Goal: Find specific page/section: Find specific page/section

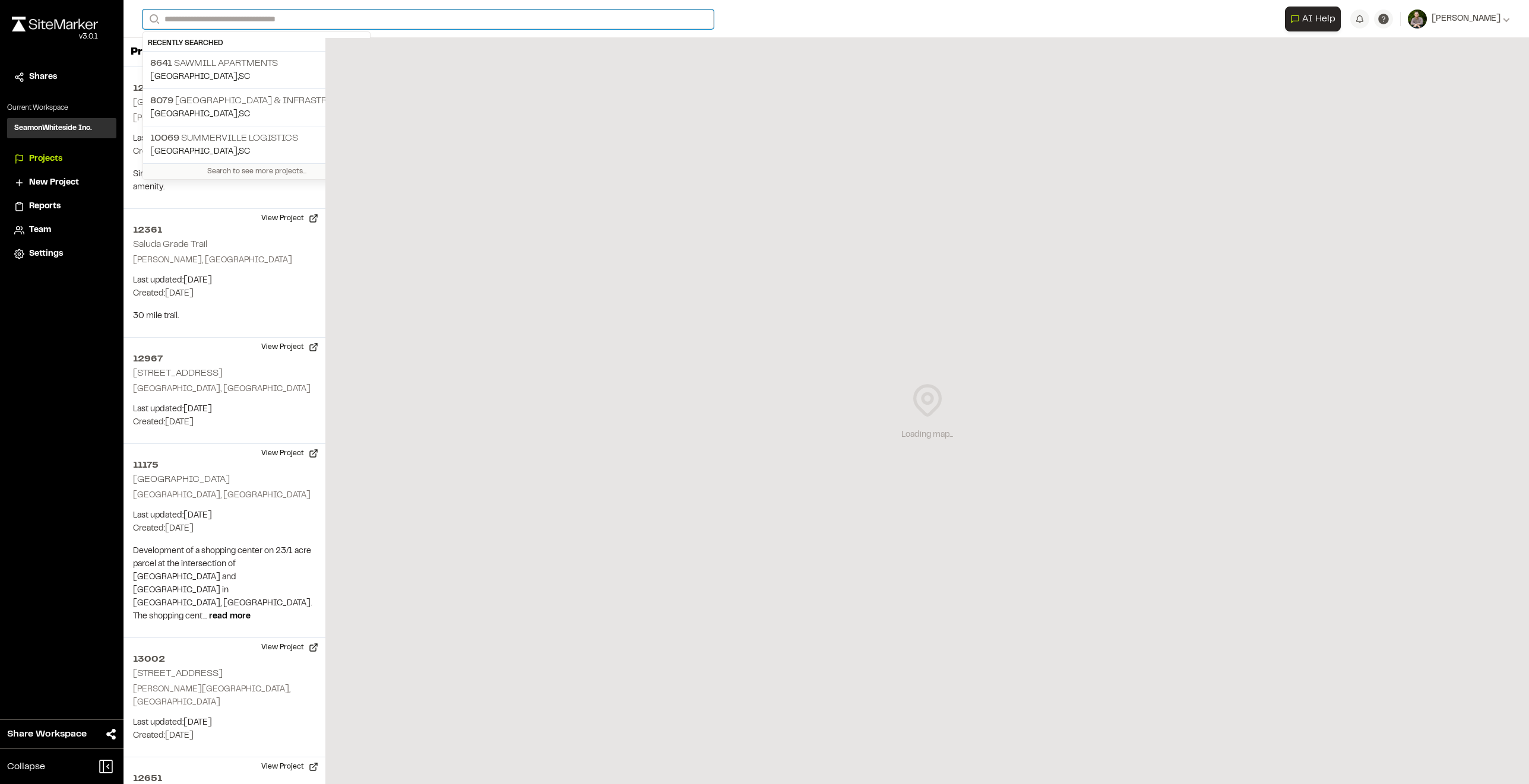
click at [275, 14] on input "Search" at bounding box center [428, 19] width 571 height 19
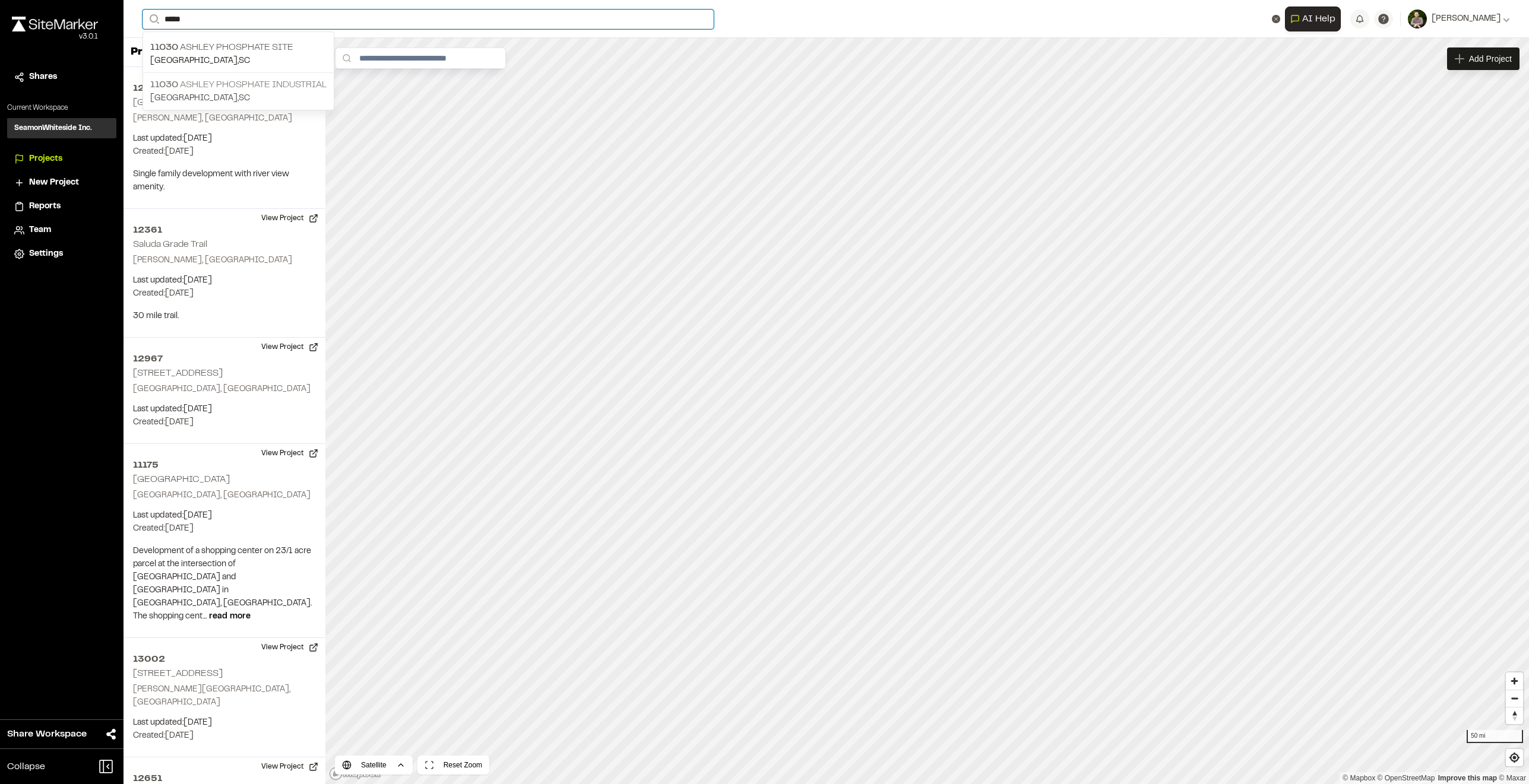
type input "*****"
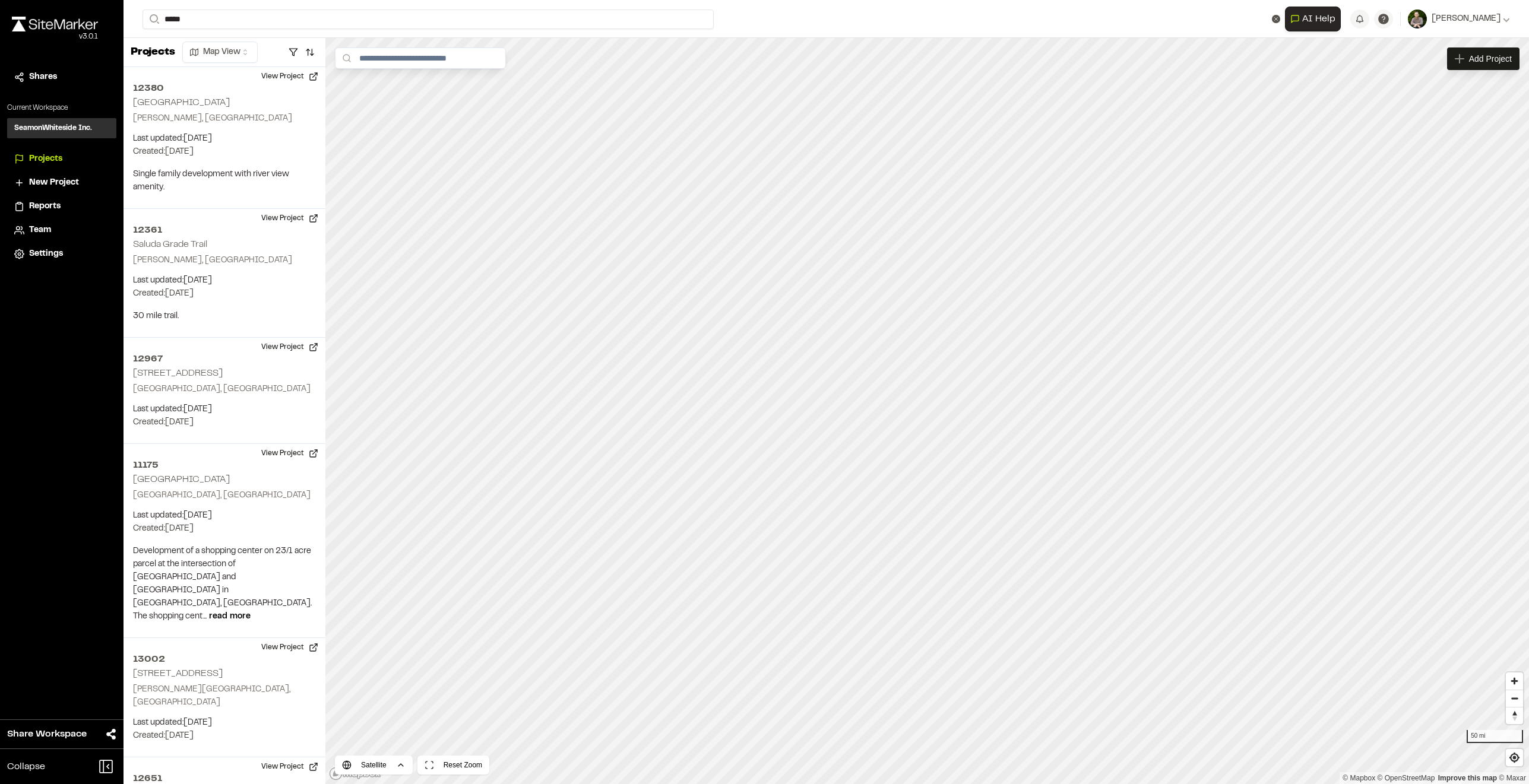
click at [258, 83] on p "11030 Ashley Phosphate Industrial" at bounding box center [238, 85] width 176 height 14
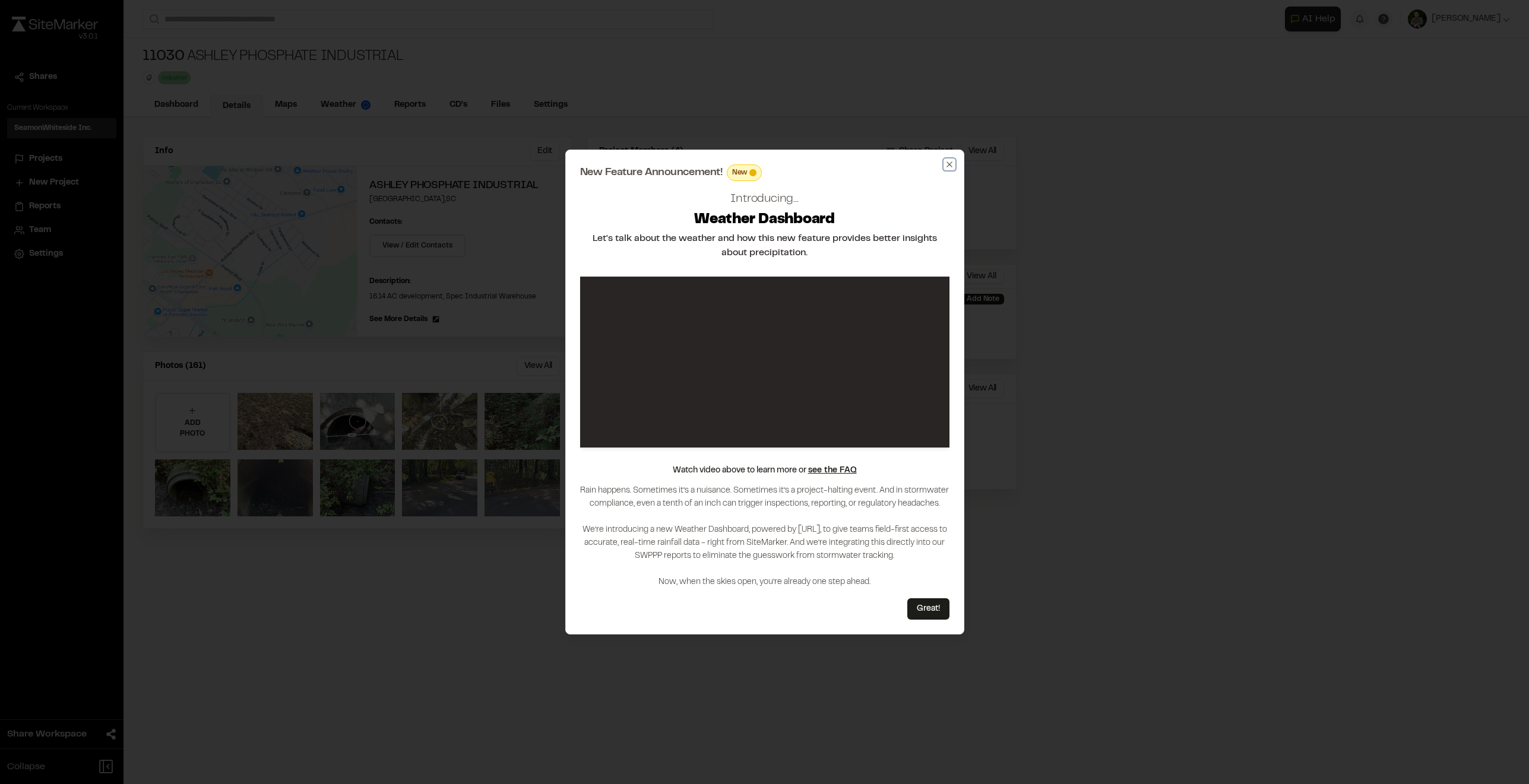
click at [948, 165] on icon "button" at bounding box center [949, 164] width 5 height 5
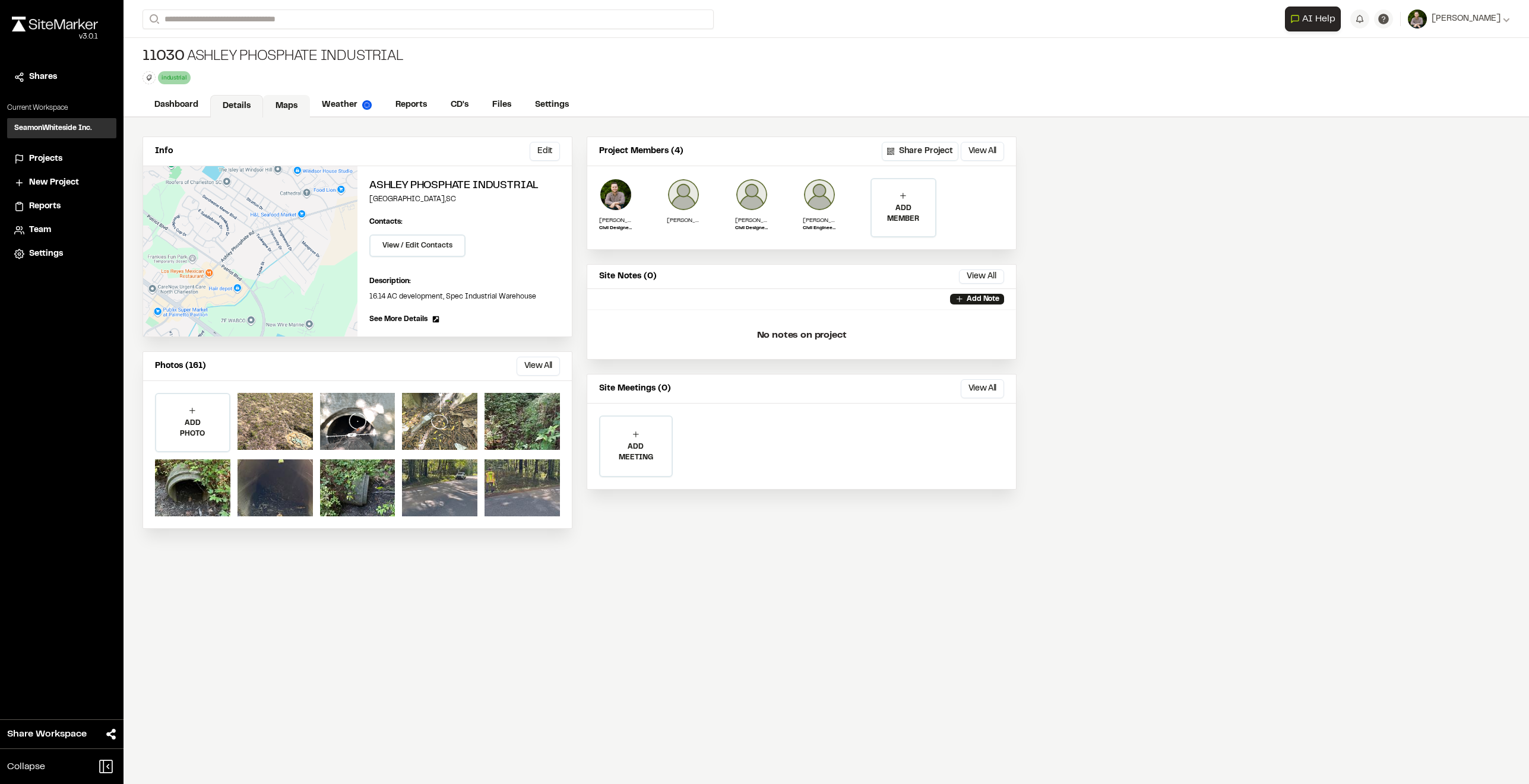
click at [280, 106] on link "Maps" at bounding box center [286, 106] width 47 height 23
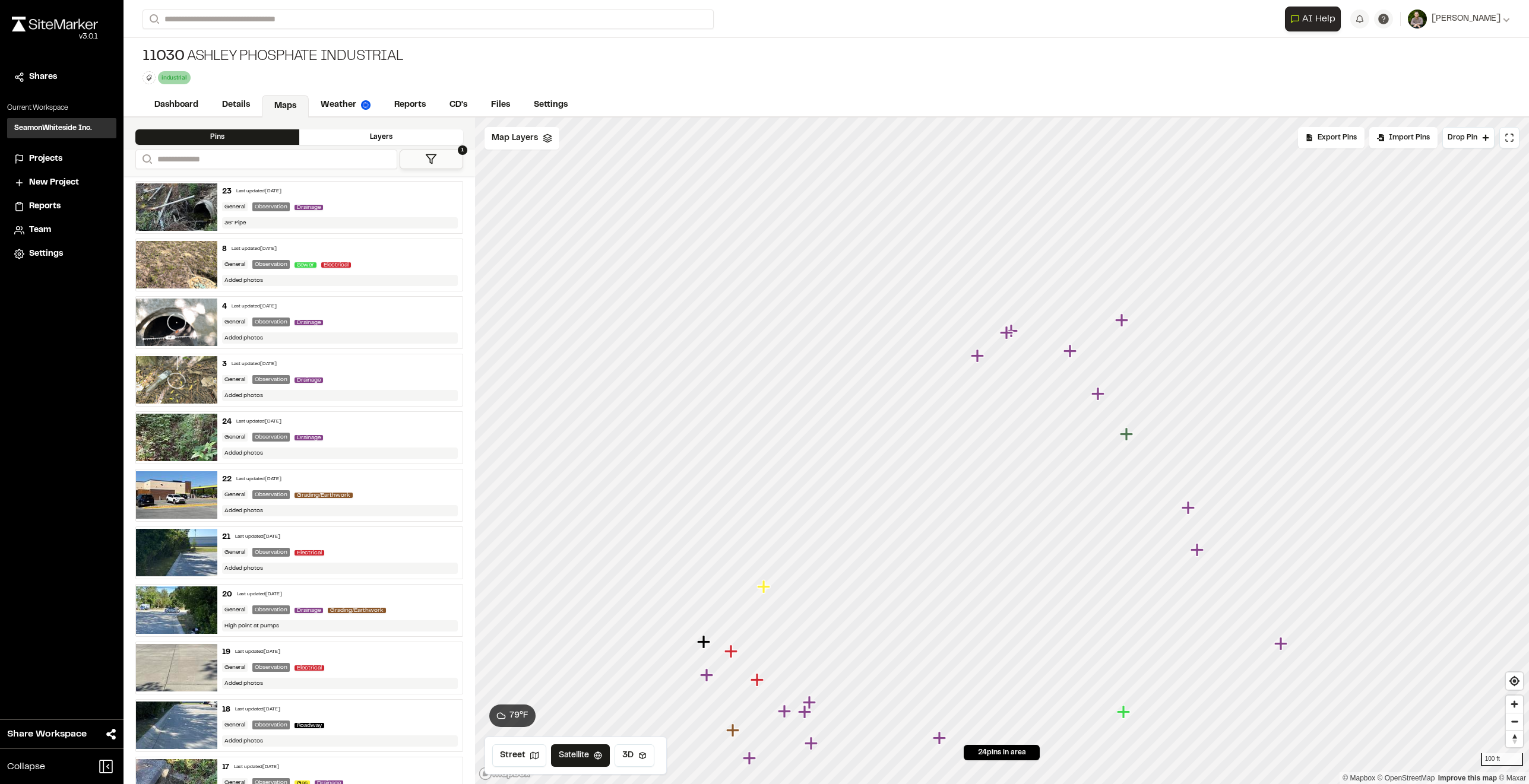
click at [983, 359] on icon "Map marker" at bounding box center [978, 356] width 15 height 15
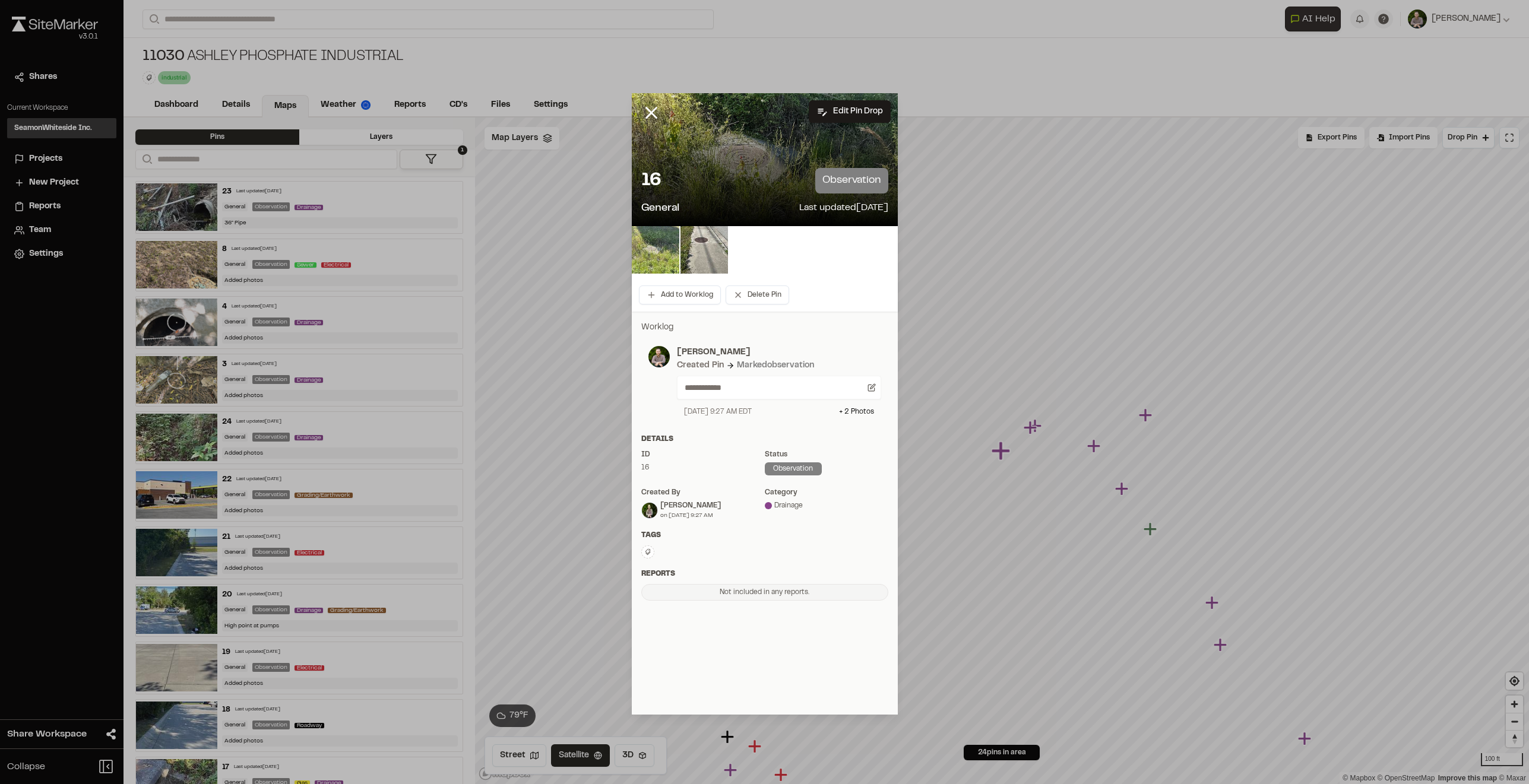
click at [671, 257] on img at bounding box center [656, 250] width 47 height 47
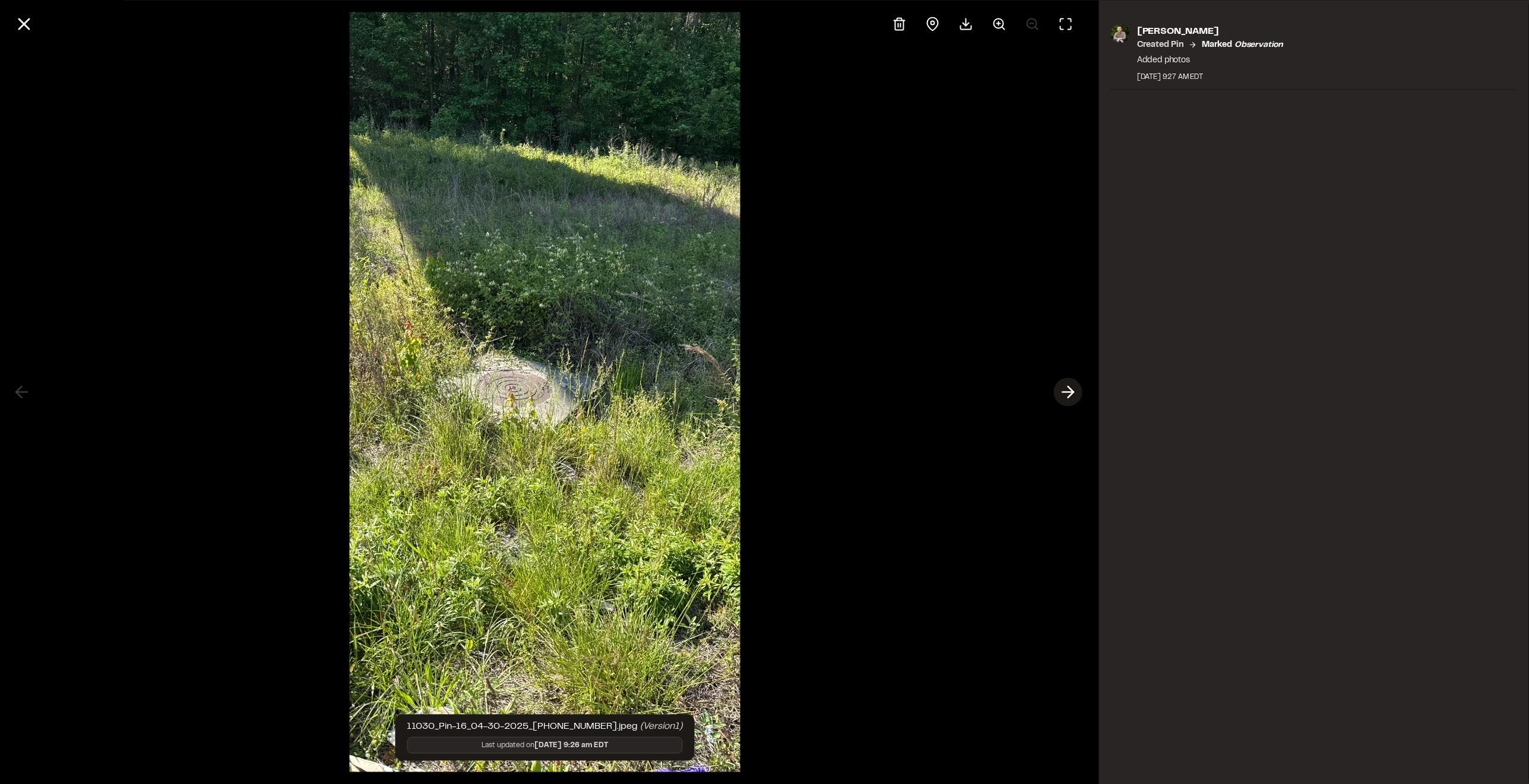
click at [1067, 396] on icon at bounding box center [1068, 392] width 19 height 20
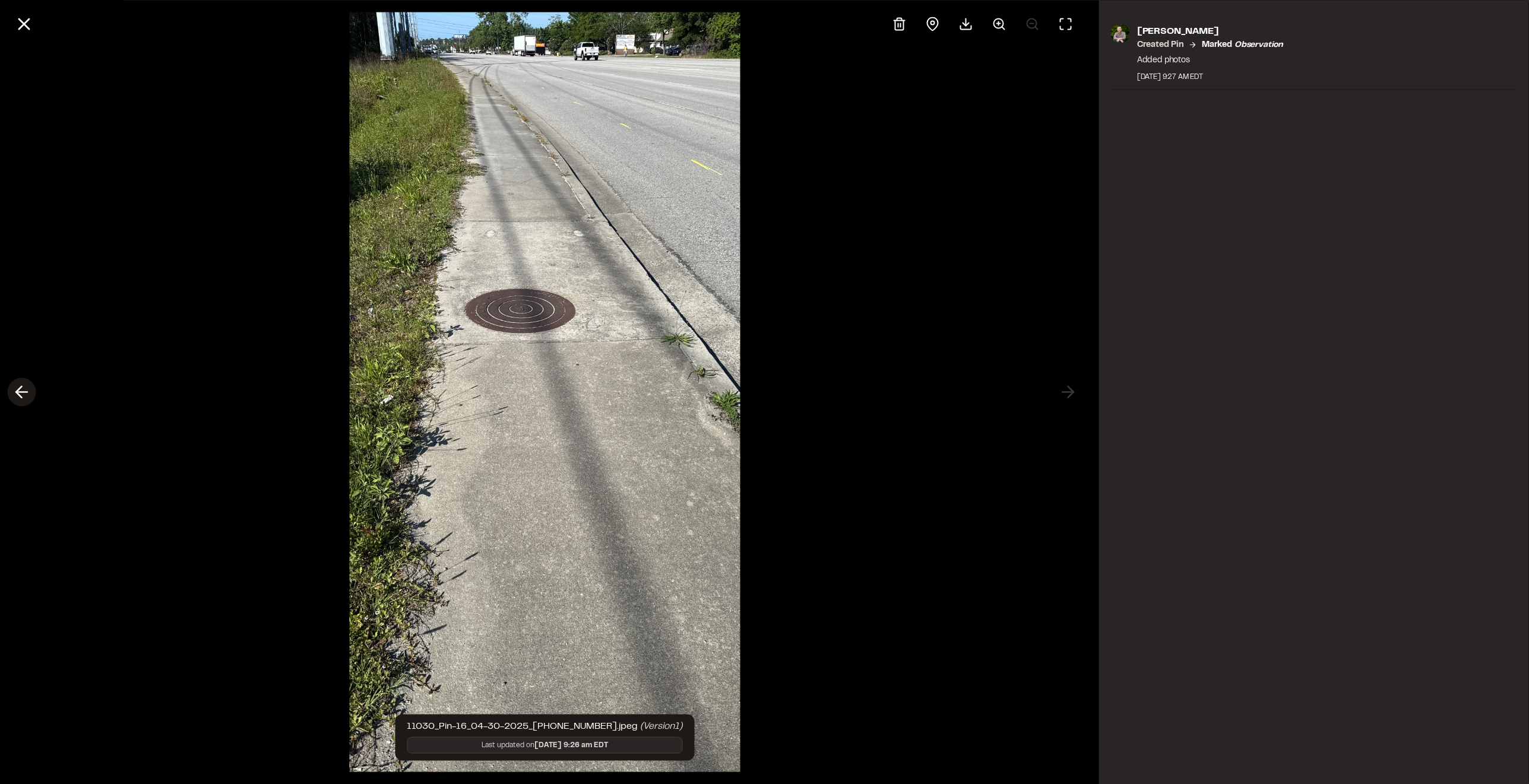
click at [18, 392] on line at bounding box center [21, 392] width 11 height 0
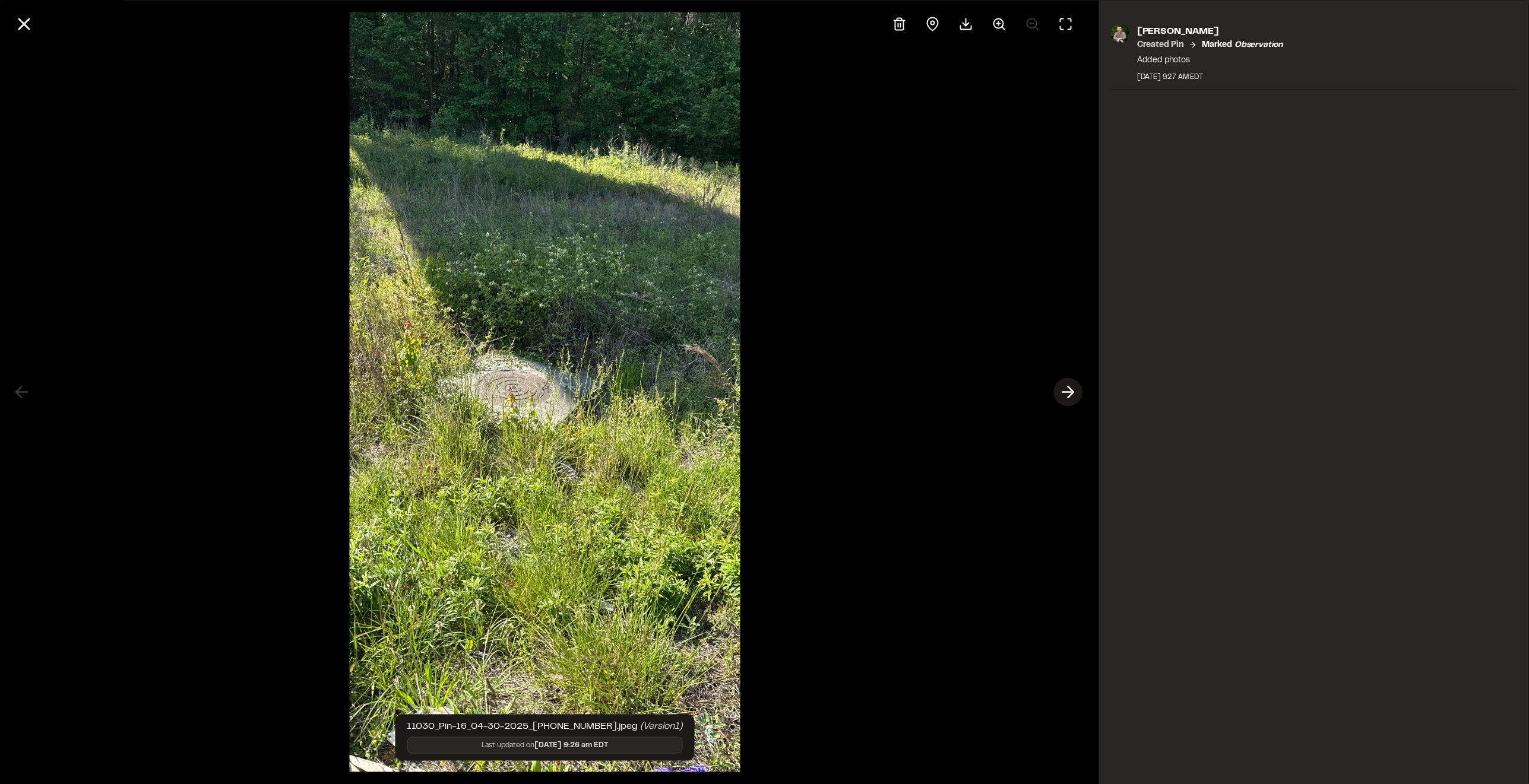
click at [1066, 392] on line at bounding box center [1067, 392] width 11 height 0
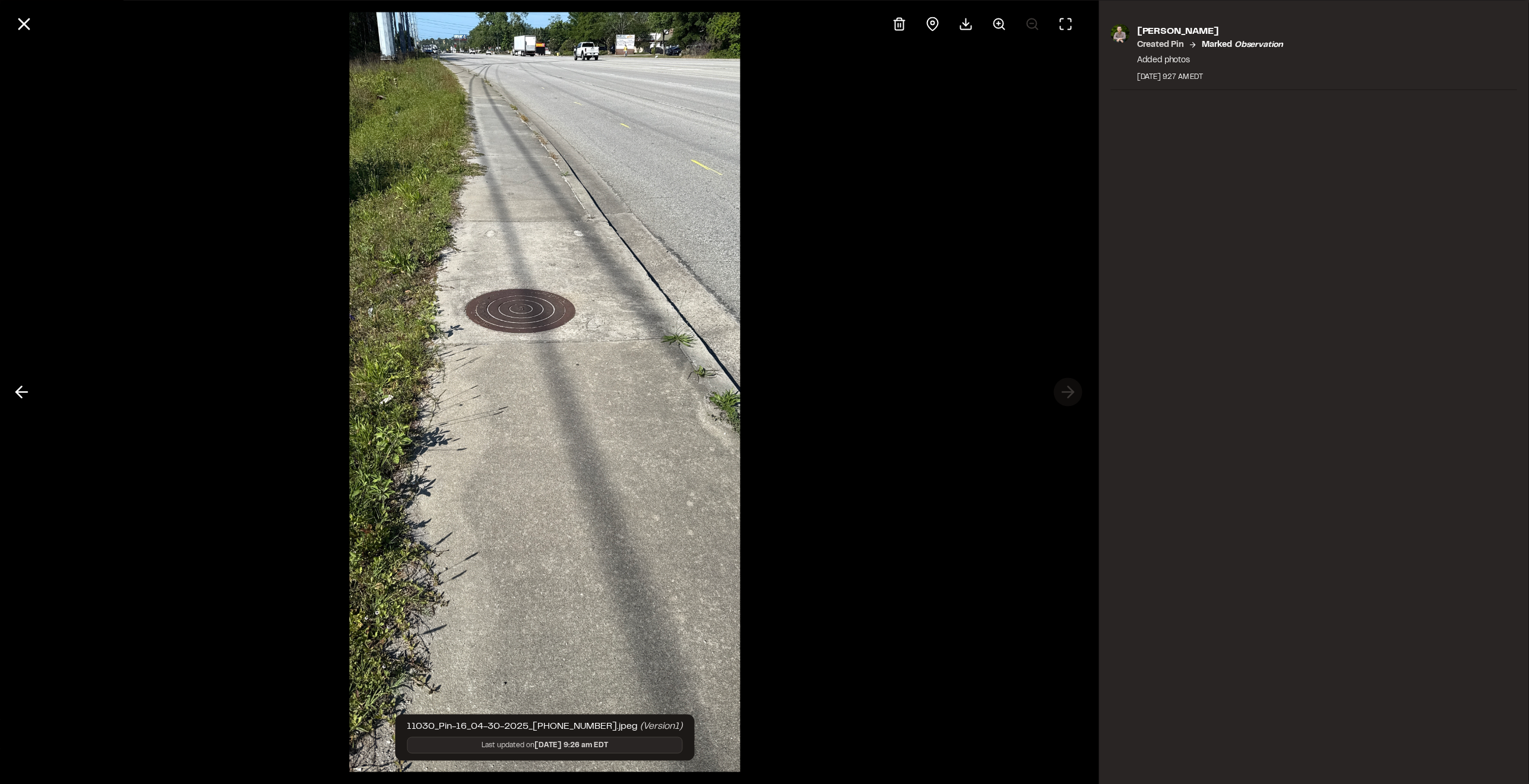
click at [1066, 392] on div at bounding box center [545, 392] width 1089 height 784
click at [22, 18] on icon at bounding box center [24, 24] width 20 height 20
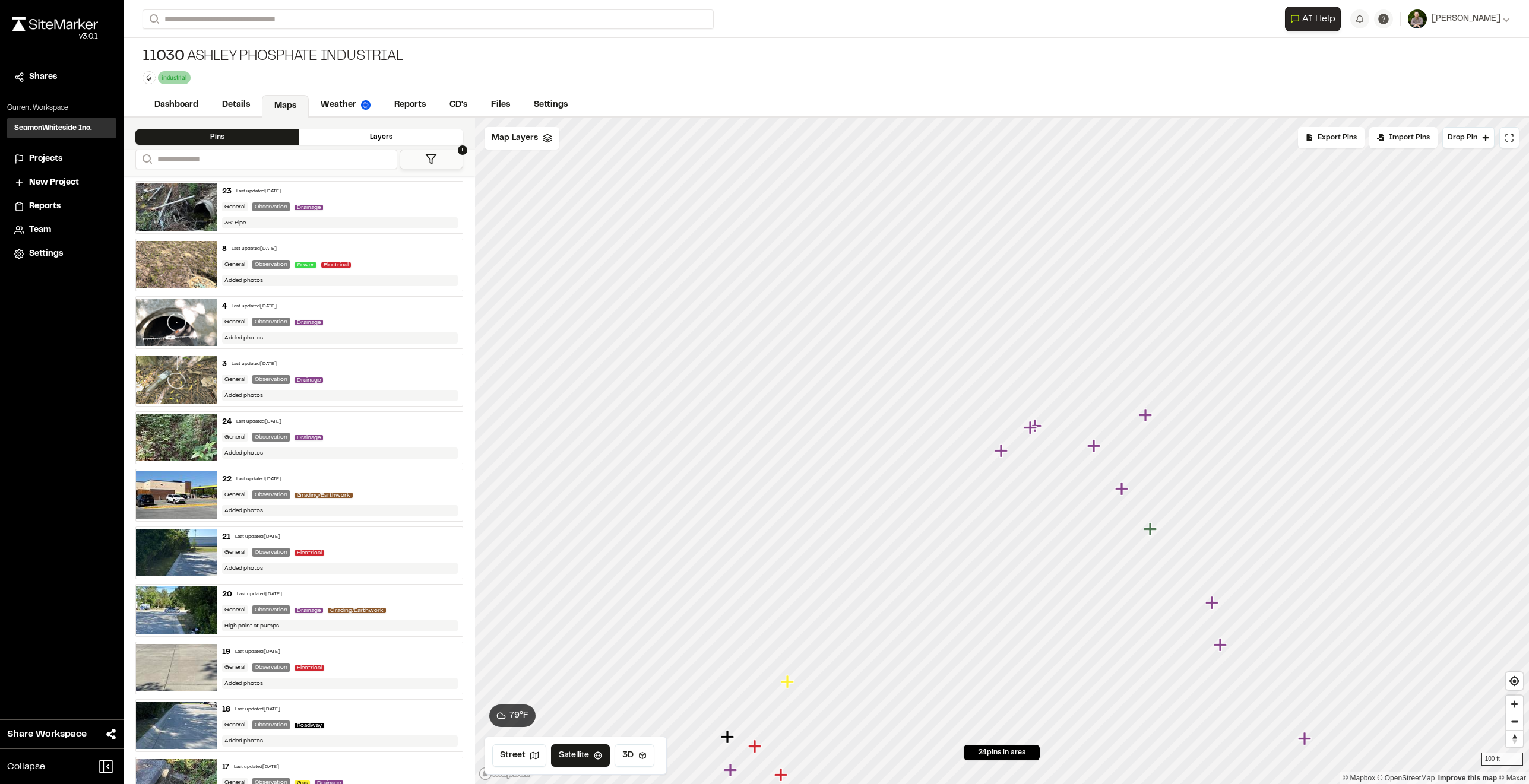
click at [791, 684] on icon "Map marker" at bounding box center [789, 682] width 15 height 15
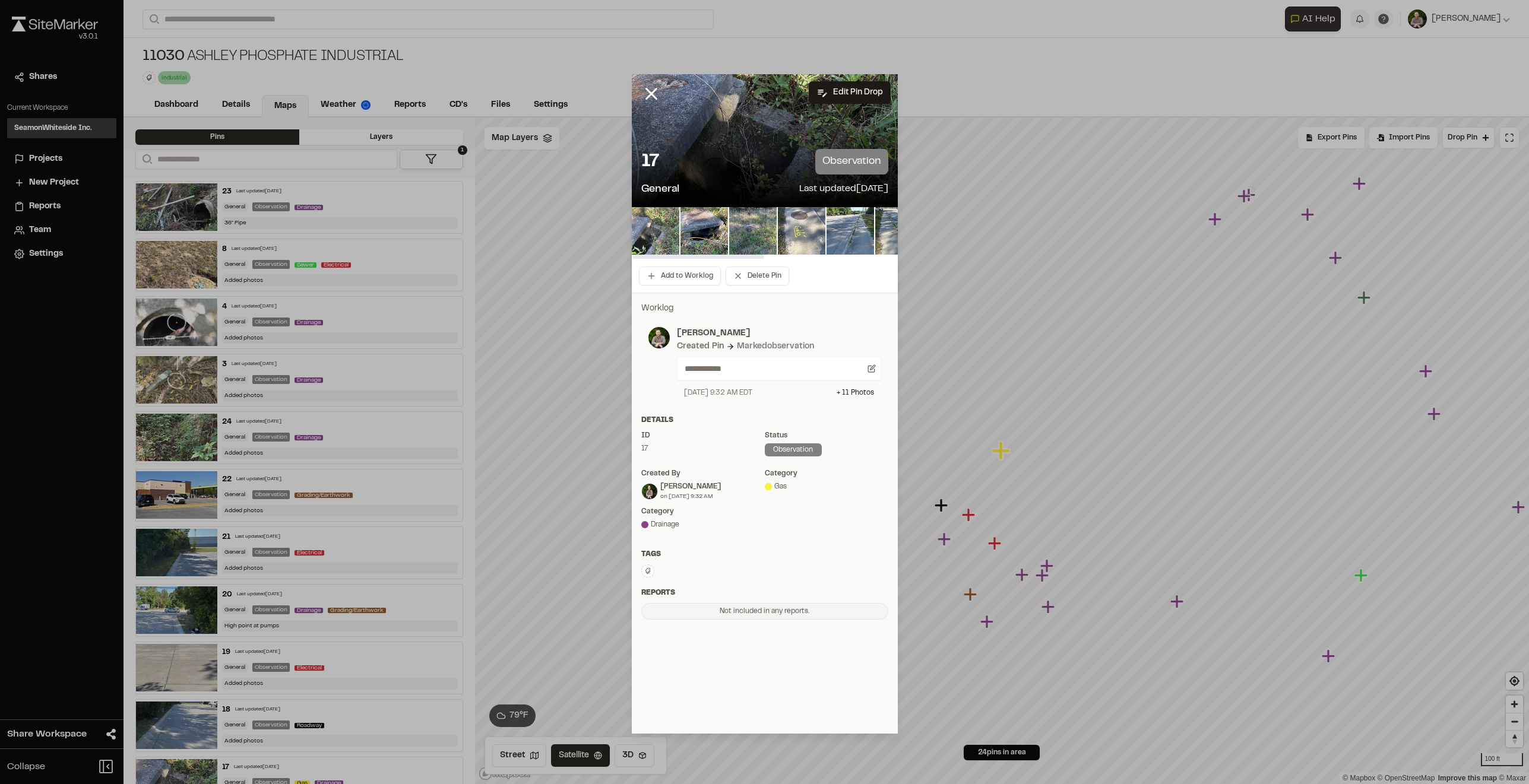
click at [643, 240] on img at bounding box center [656, 231] width 47 height 47
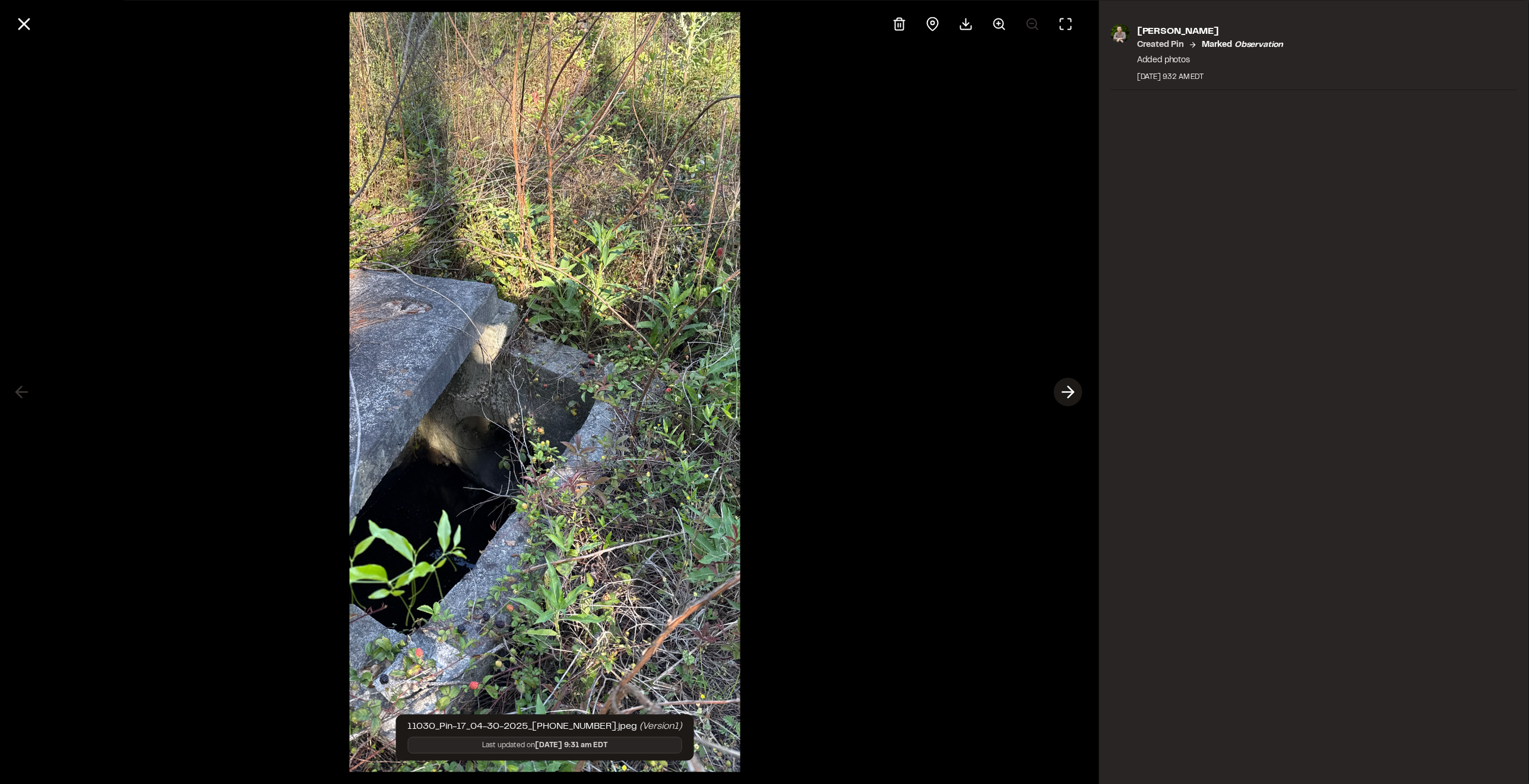
click at [1066, 396] on icon at bounding box center [1068, 392] width 19 height 20
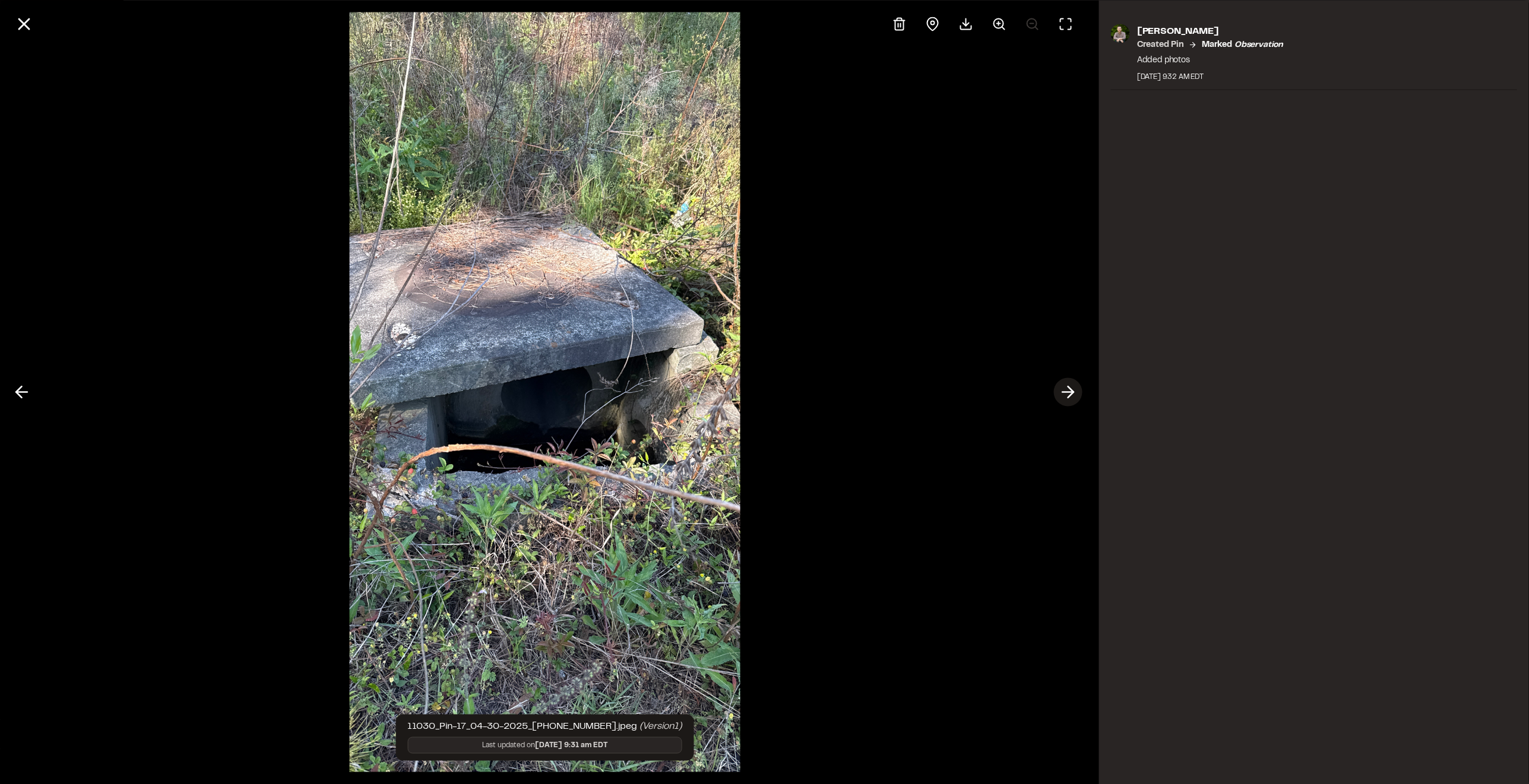
click at [1066, 396] on icon at bounding box center [1068, 392] width 19 height 20
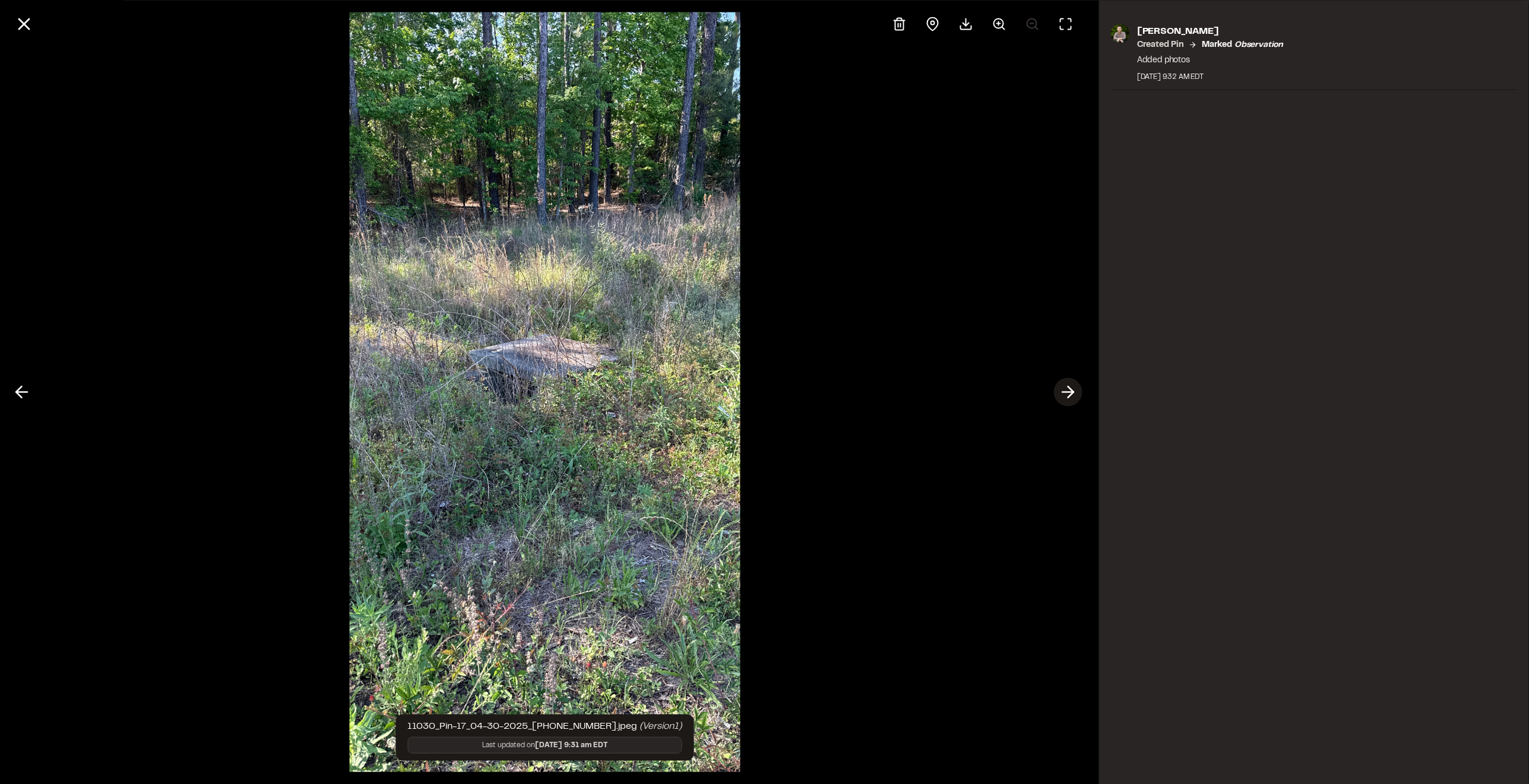
click at [1066, 396] on icon at bounding box center [1068, 392] width 19 height 20
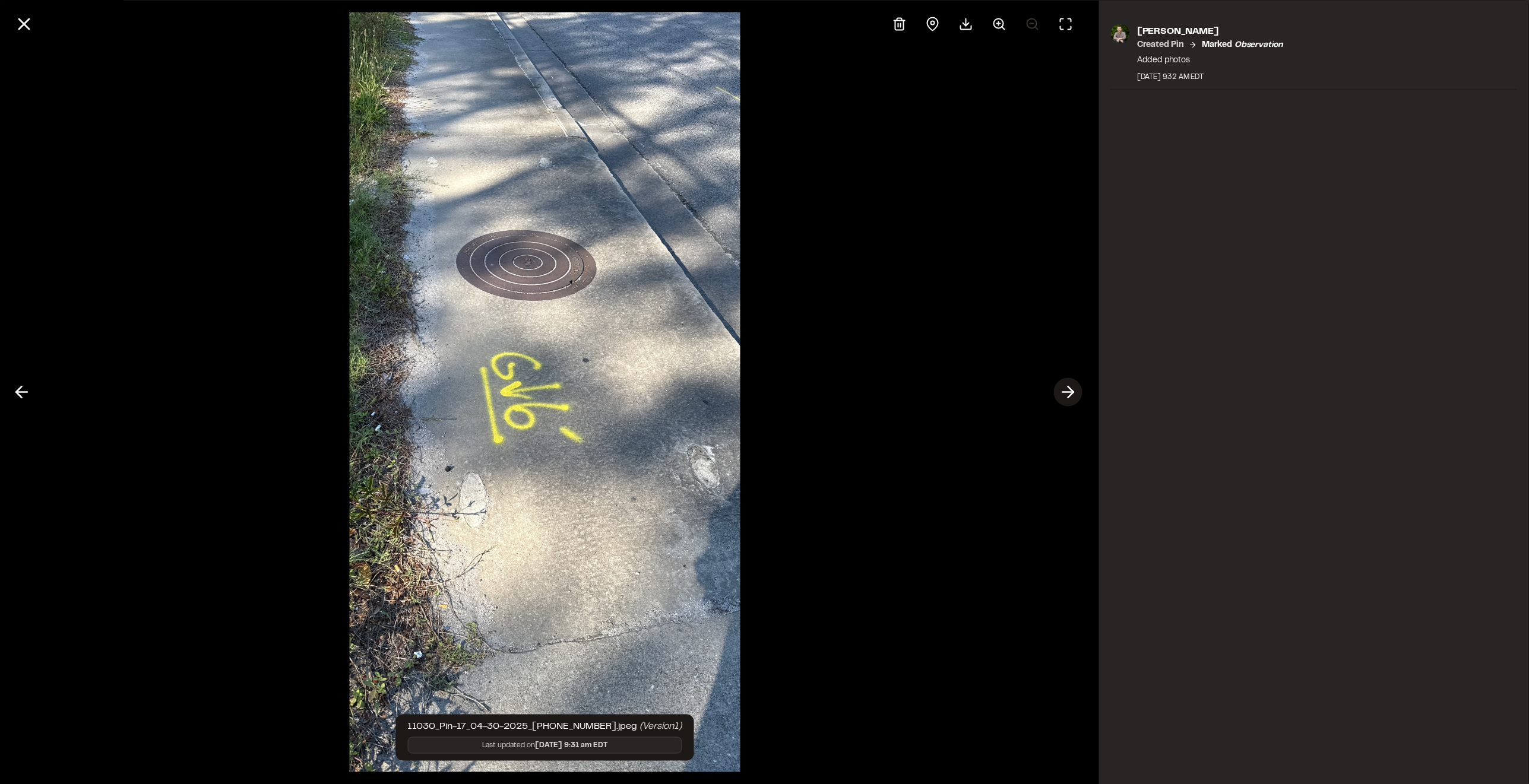
click at [1066, 396] on icon at bounding box center [1068, 392] width 19 height 20
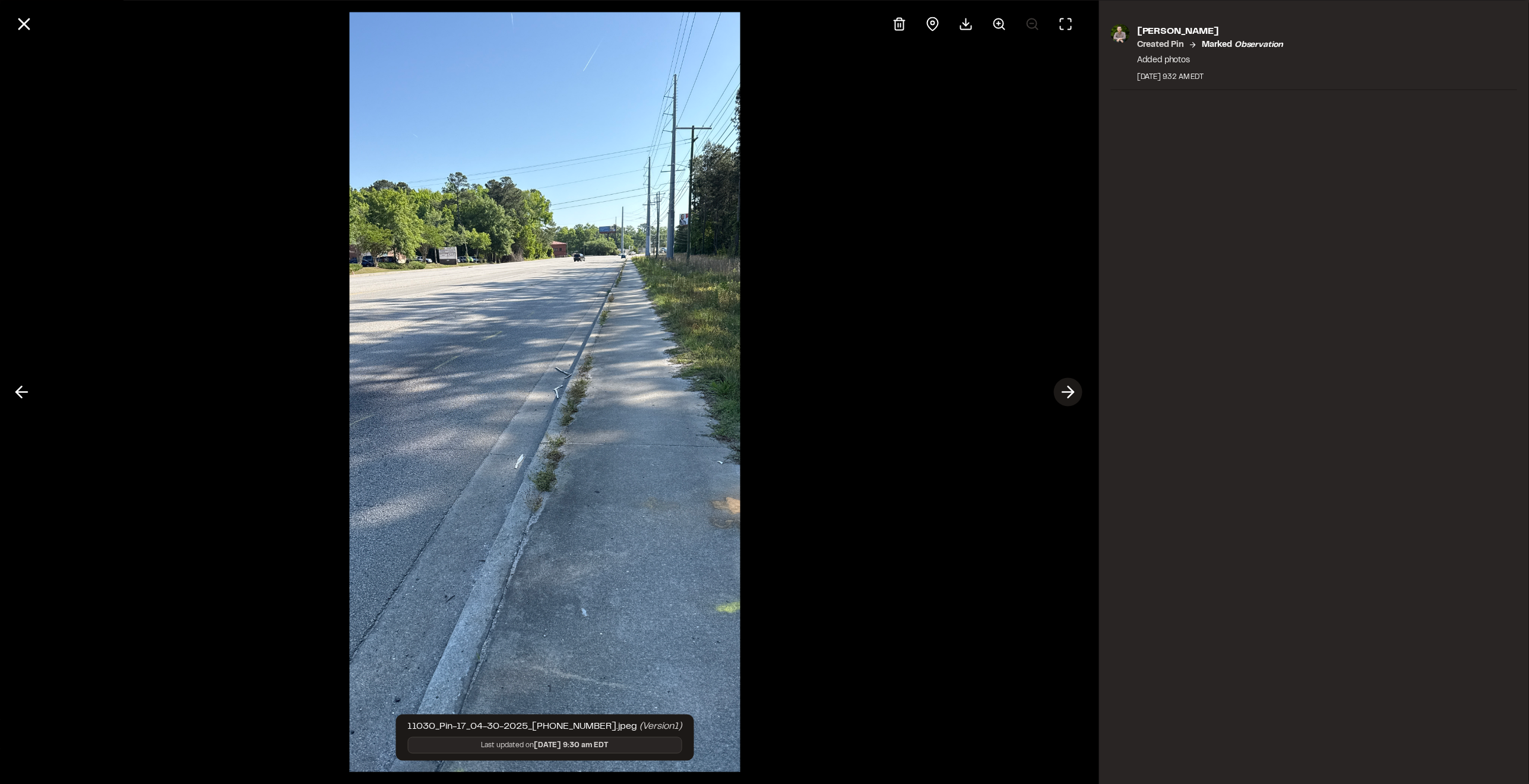
click at [1066, 396] on icon at bounding box center [1068, 392] width 19 height 20
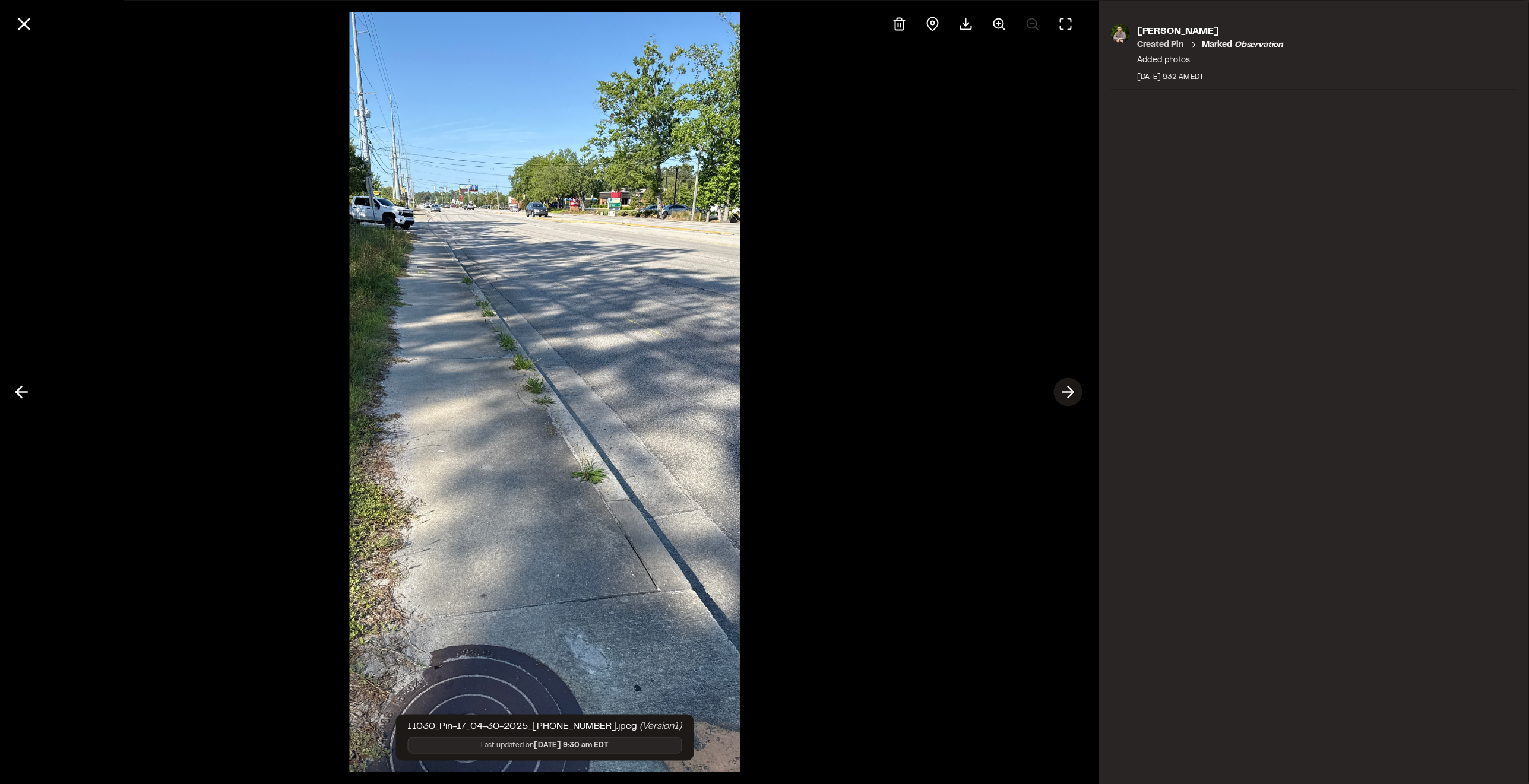
click at [1066, 396] on icon at bounding box center [1068, 392] width 19 height 20
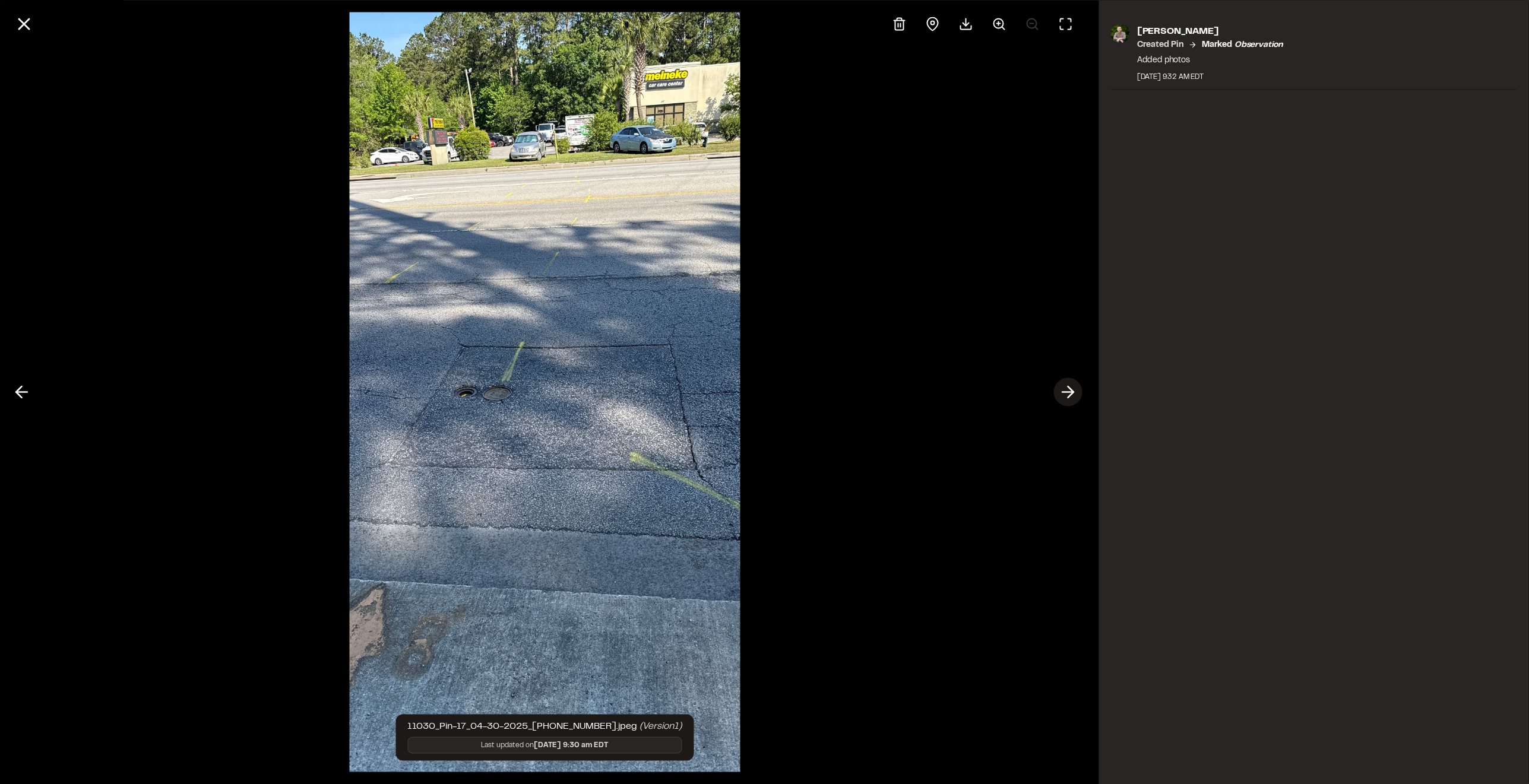
click at [1066, 396] on icon at bounding box center [1068, 392] width 19 height 20
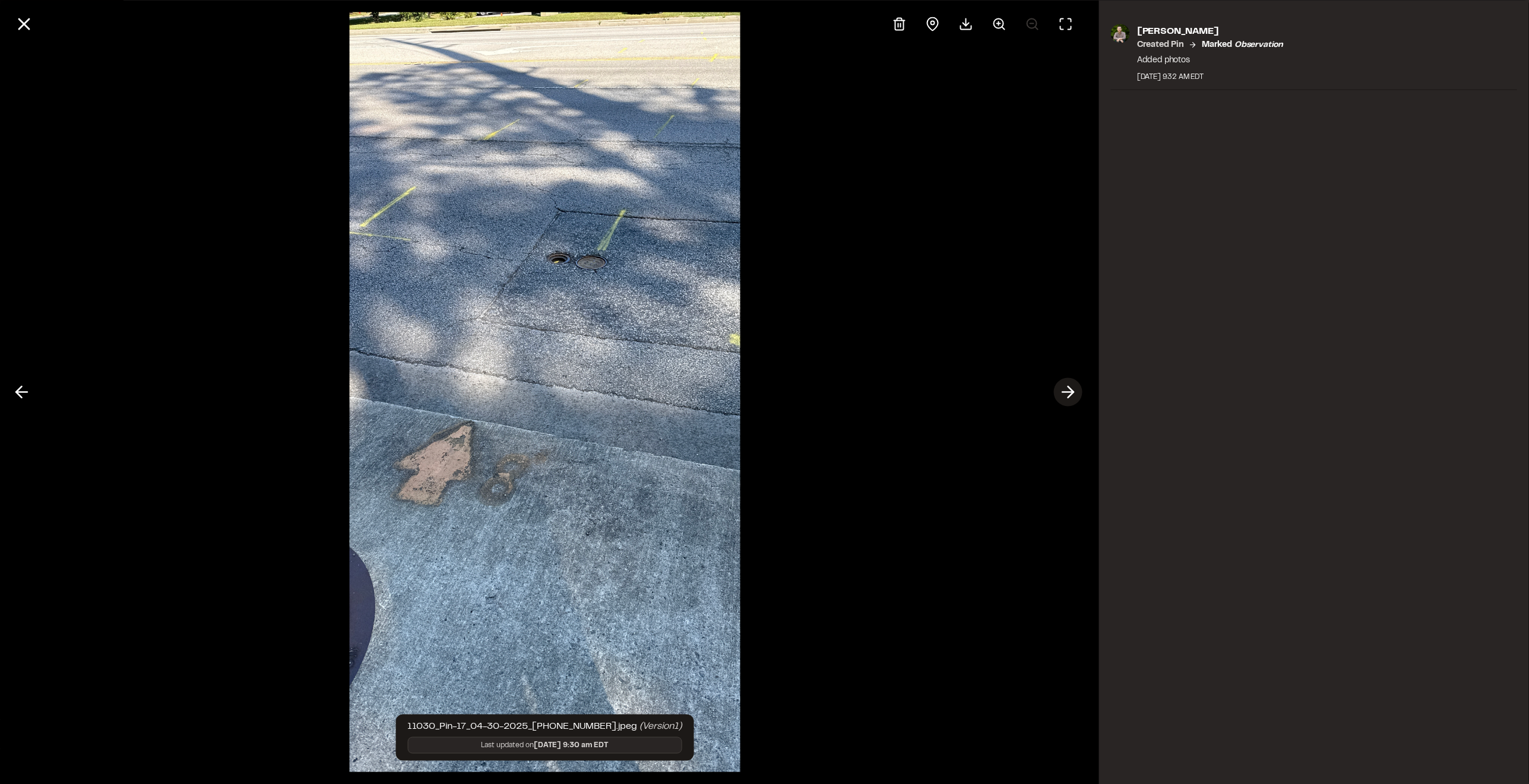
click at [1066, 396] on icon at bounding box center [1068, 392] width 19 height 20
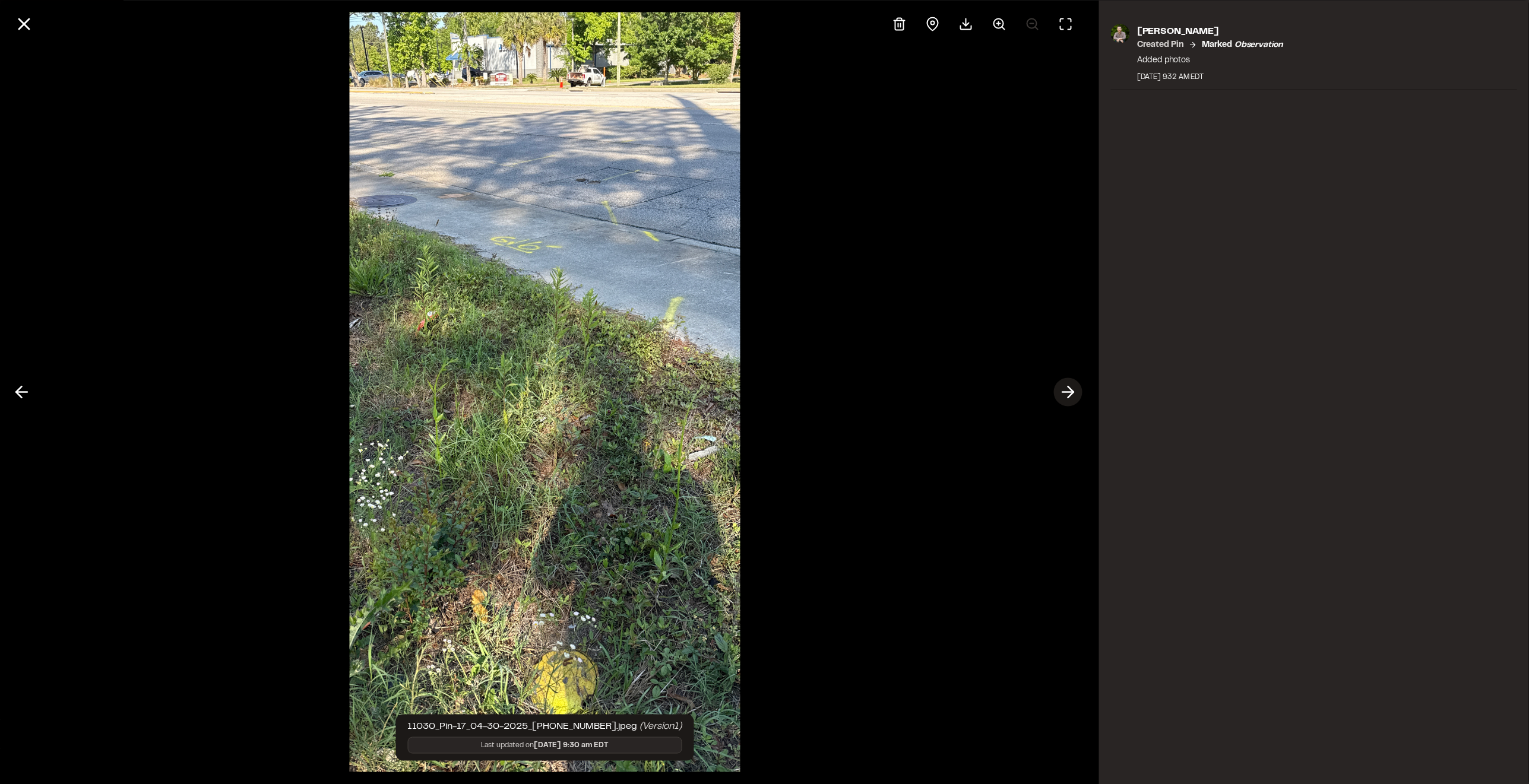
click at [1066, 396] on icon at bounding box center [1068, 392] width 19 height 20
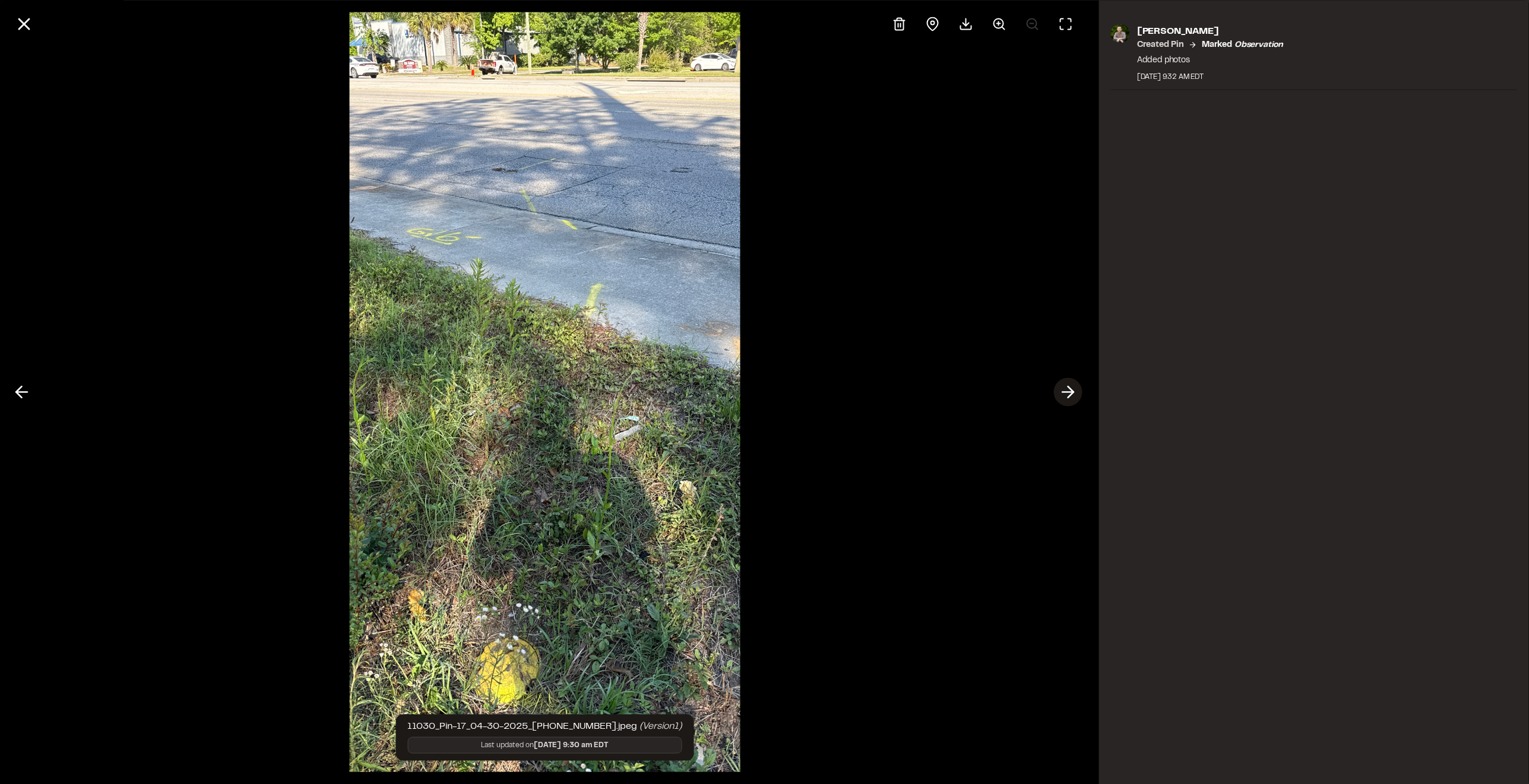
click at [1066, 396] on icon at bounding box center [1068, 392] width 19 height 20
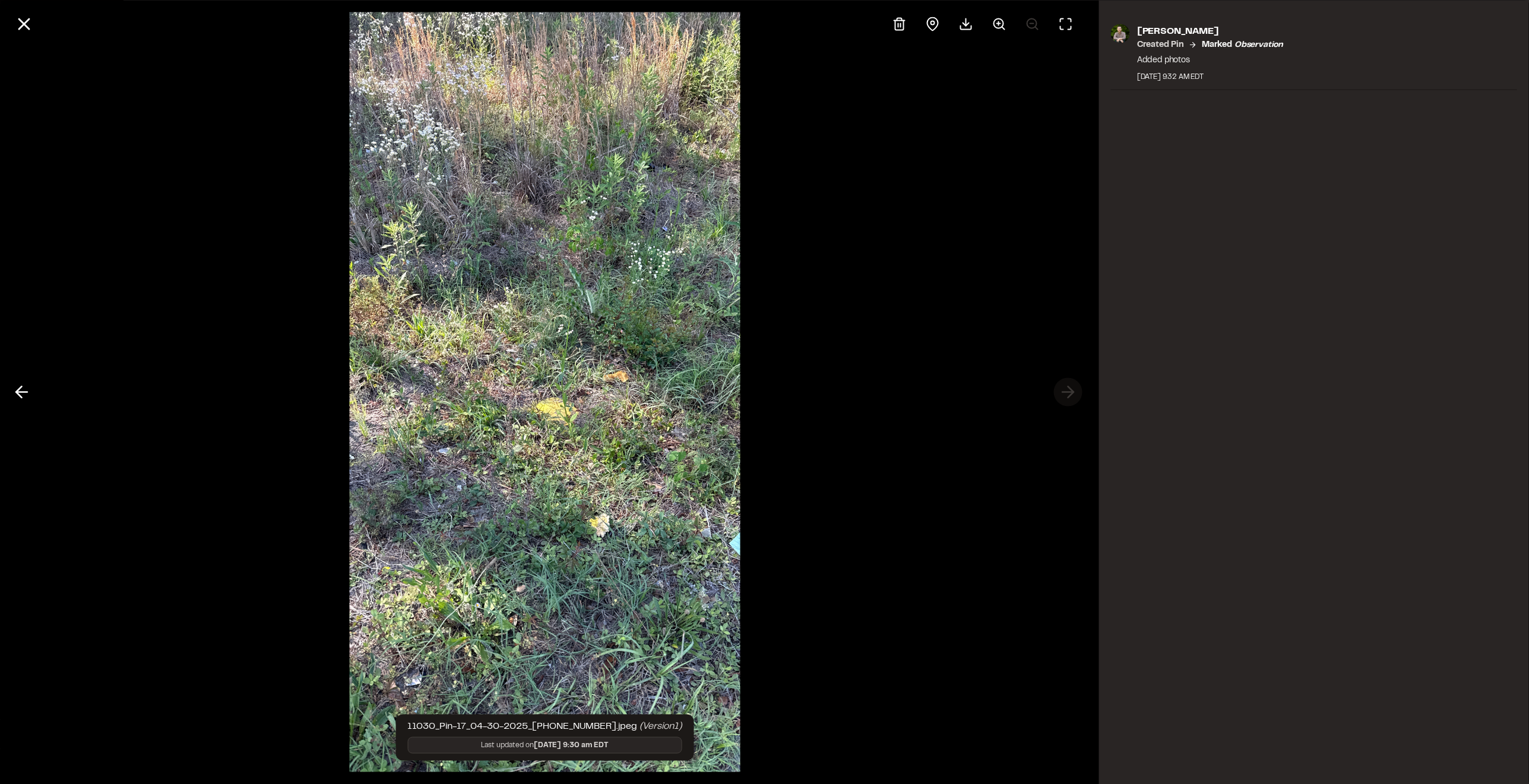
click at [1066, 396] on div at bounding box center [545, 392] width 1089 height 784
click at [24, 23] on line at bounding box center [24, 24] width 10 height 10
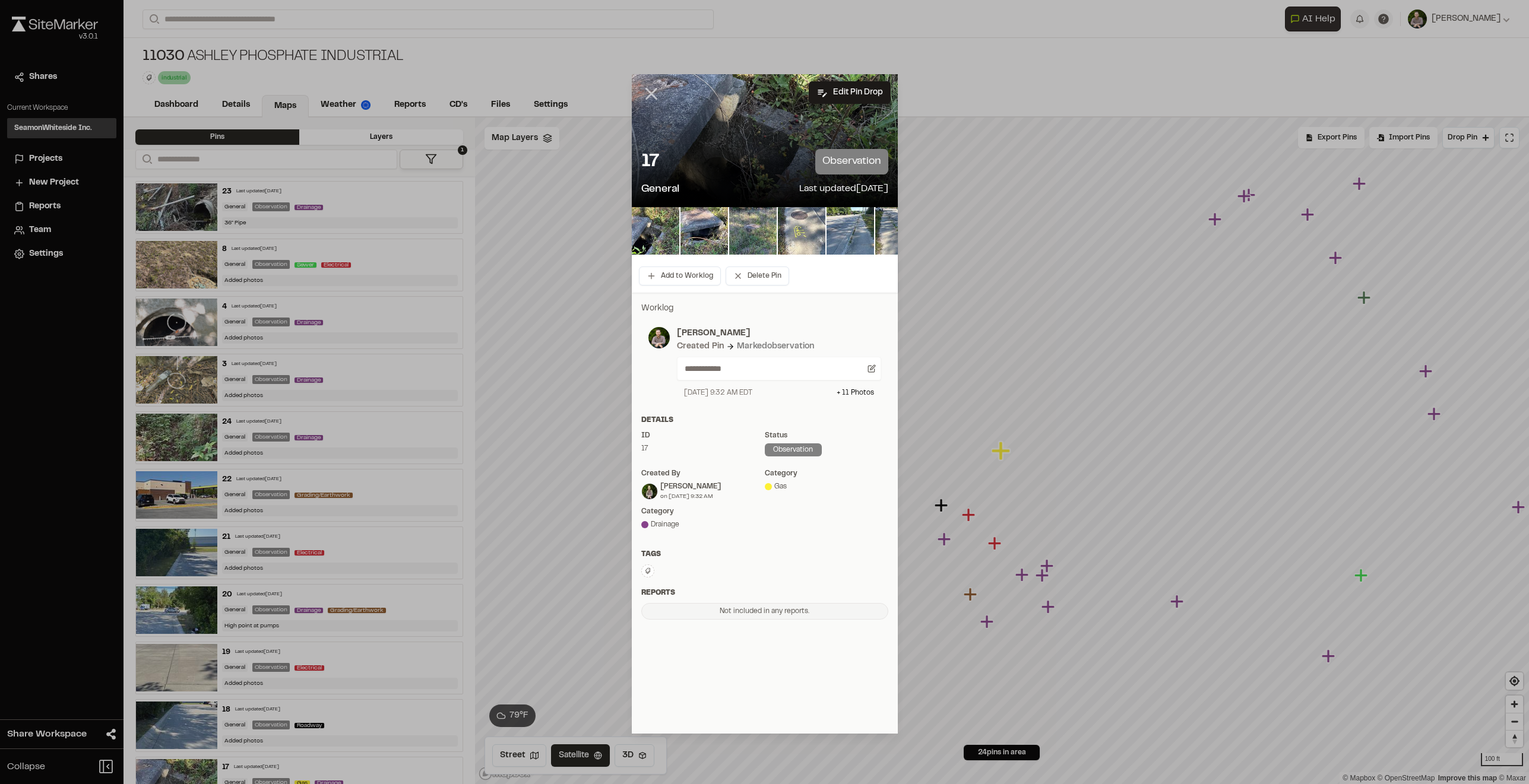
click at [653, 92] on line at bounding box center [651, 94] width 10 height 10
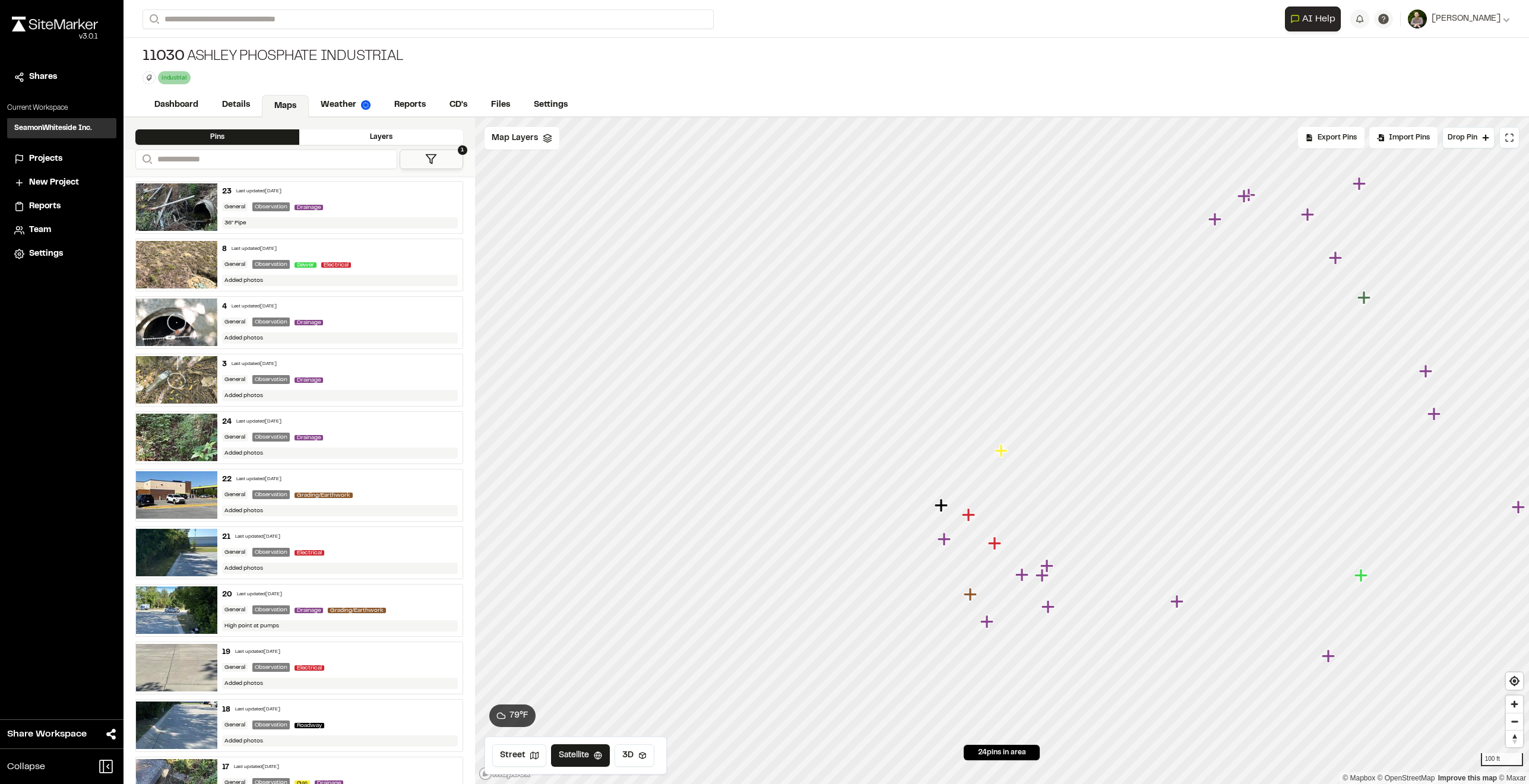
click at [726, 97] on div "Dashboard Details Maps Weather Reports CD's Files Settings" at bounding box center [826, 106] width 1405 height 24
drag, startPoint x: 659, startPoint y: 102, endPoint x: 150, endPoint y: 102, distance: 509.0
click at [149, 102] on div "Dashboard Details Maps Weather Reports CD's Files Settings" at bounding box center [826, 106] width 1405 height 24
click at [737, 98] on div "Dashboard Details Maps Weather Reports CD's Files Settings" at bounding box center [826, 106] width 1405 height 24
click at [1060, 261] on icon "Map marker" at bounding box center [1055, 261] width 13 height 13
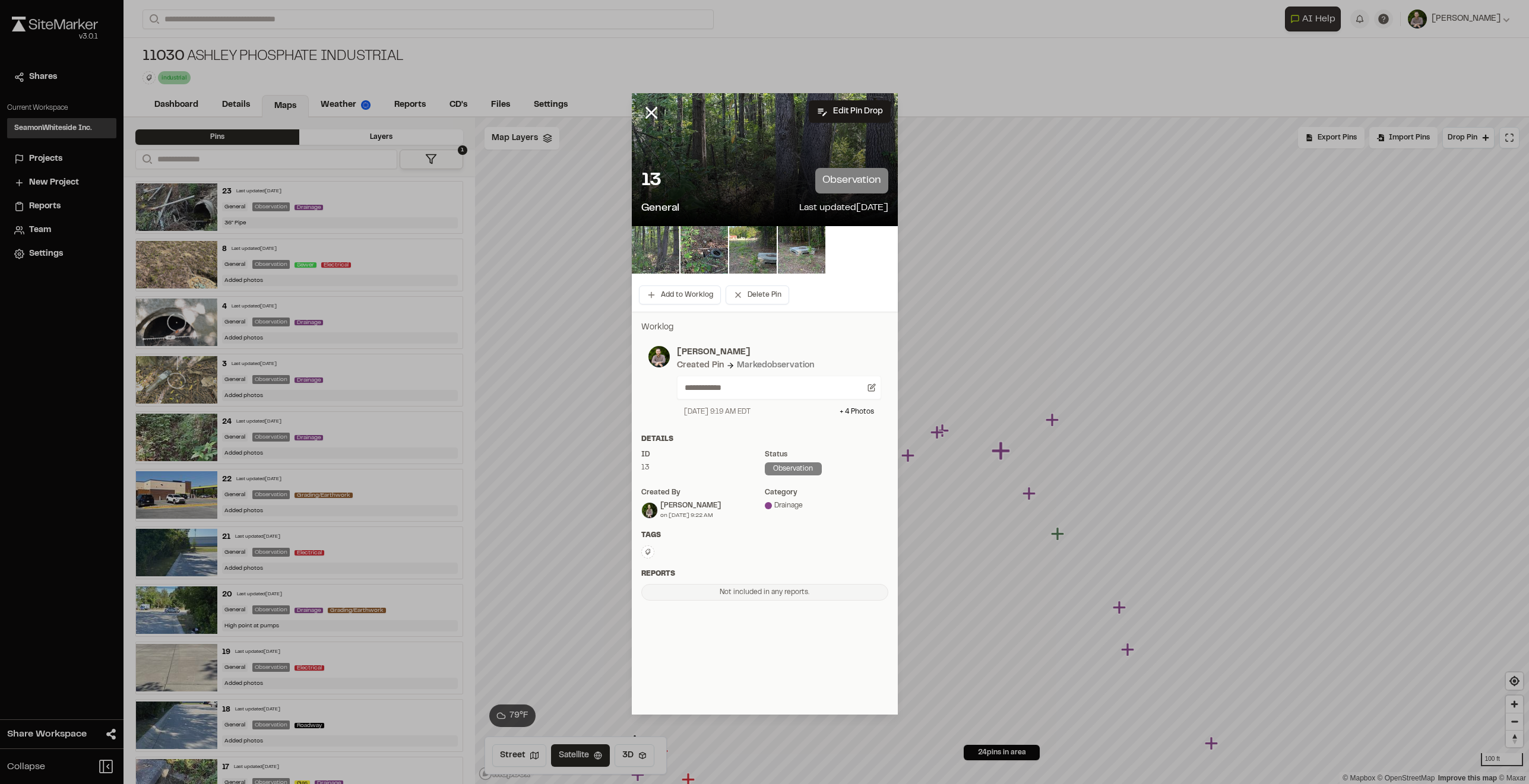
click at [664, 249] on img at bounding box center [656, 250] width 47 height 47
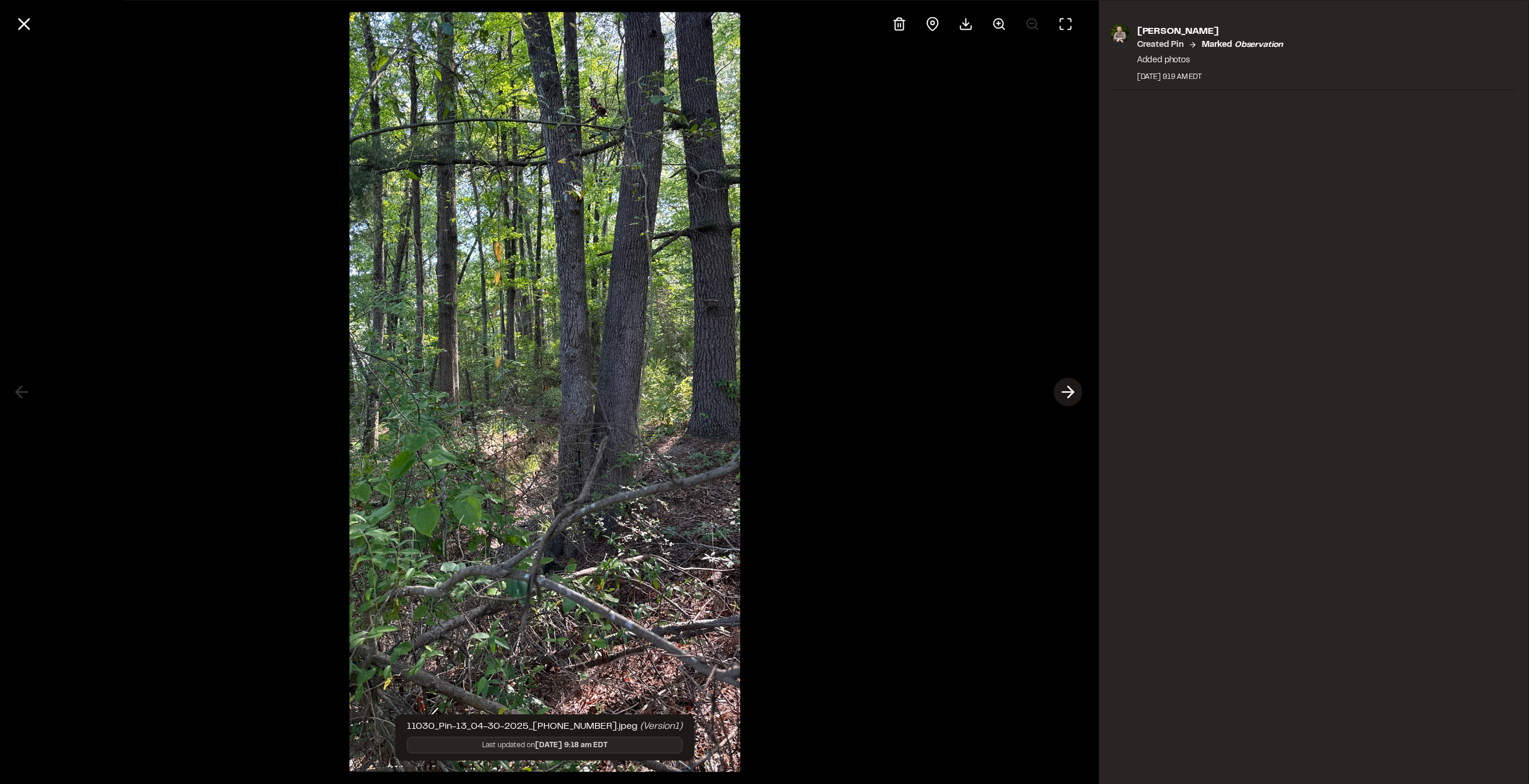
click at [1066, 390] on icon at bounding box center [1068, 392] width 19 height 20
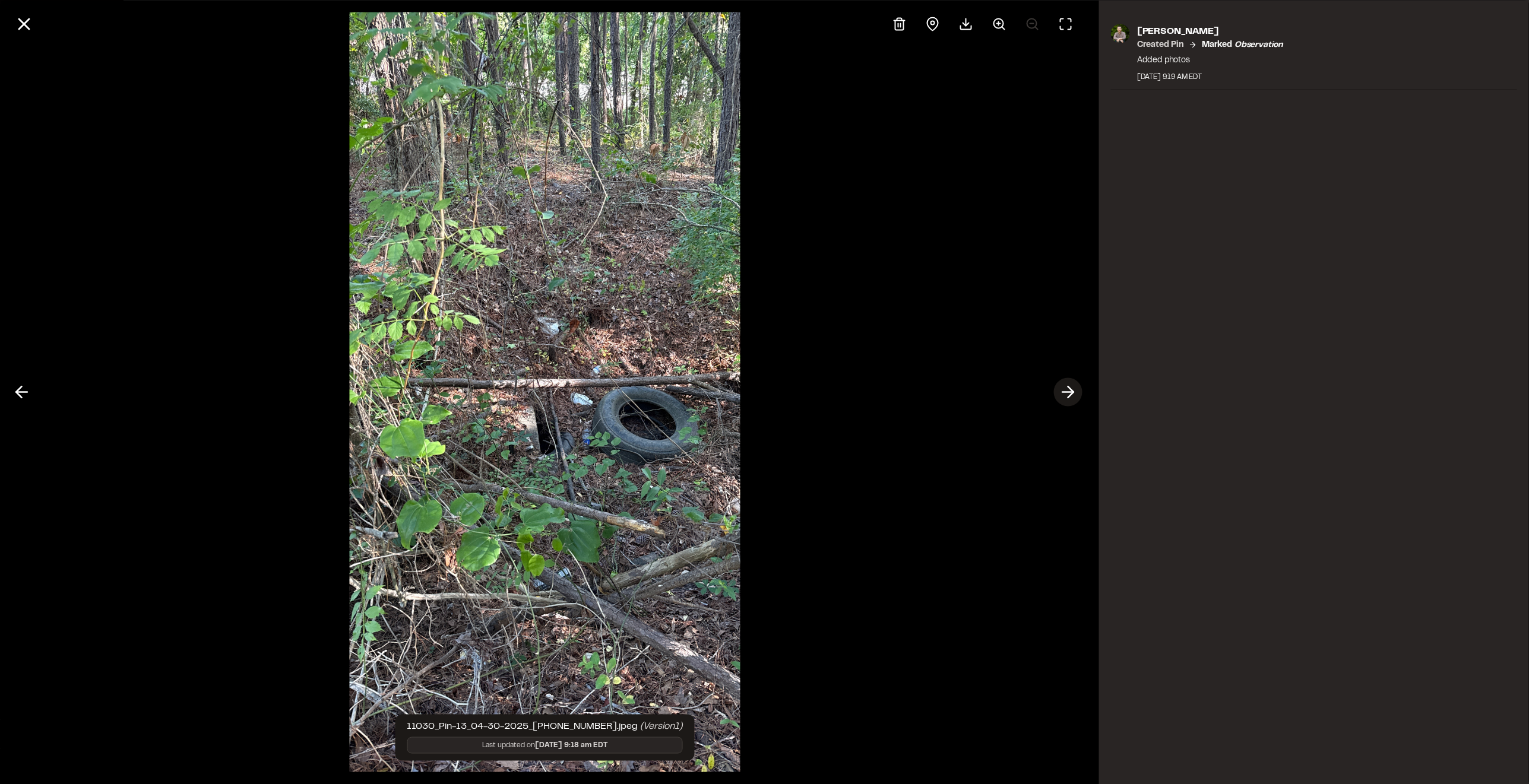
click at [1066, 390] on icon at bounding box center [1068, 392] width 19 height 20
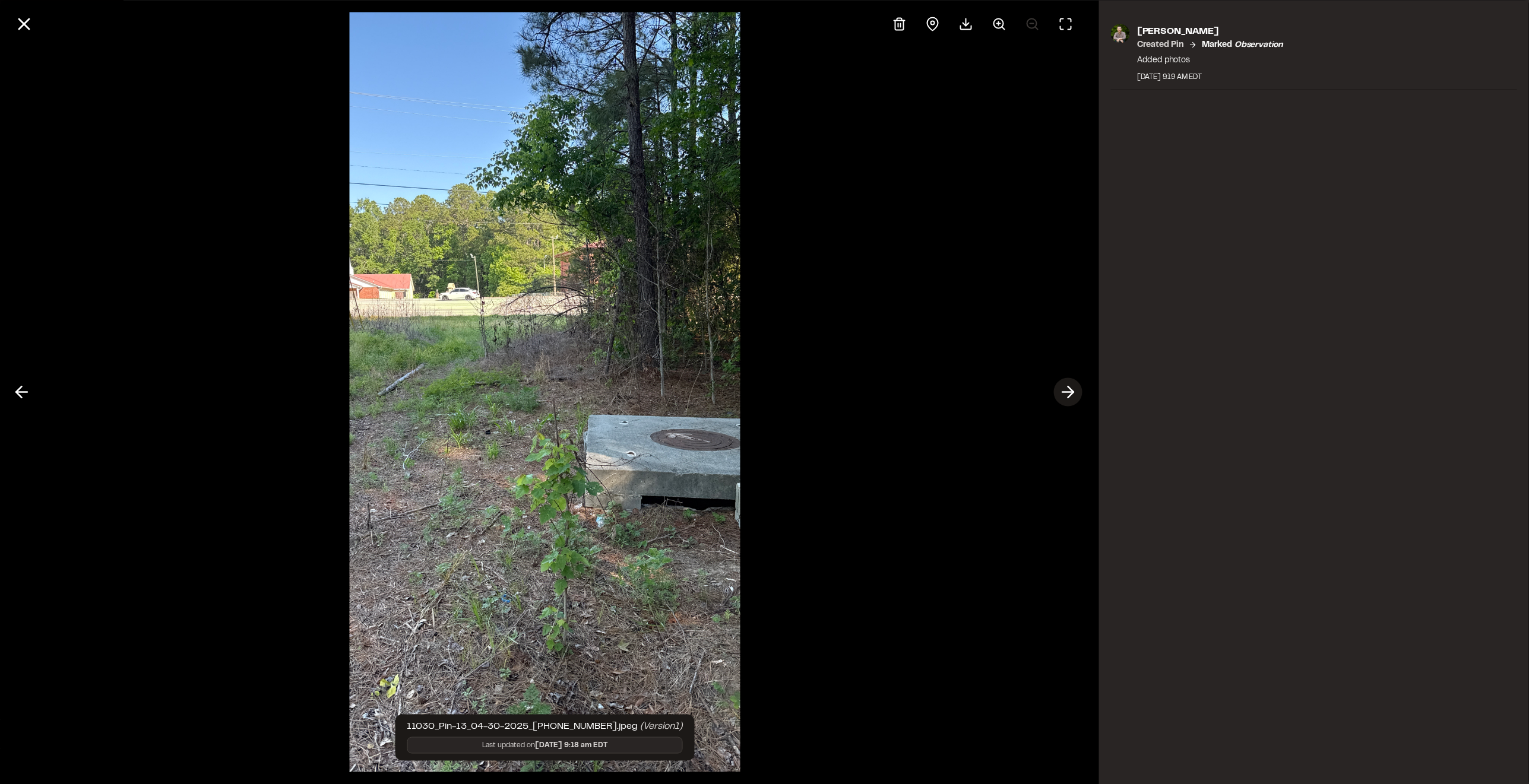
click at [1066, 390] on icon at bounding box center [1068, 392] width 19 height 20
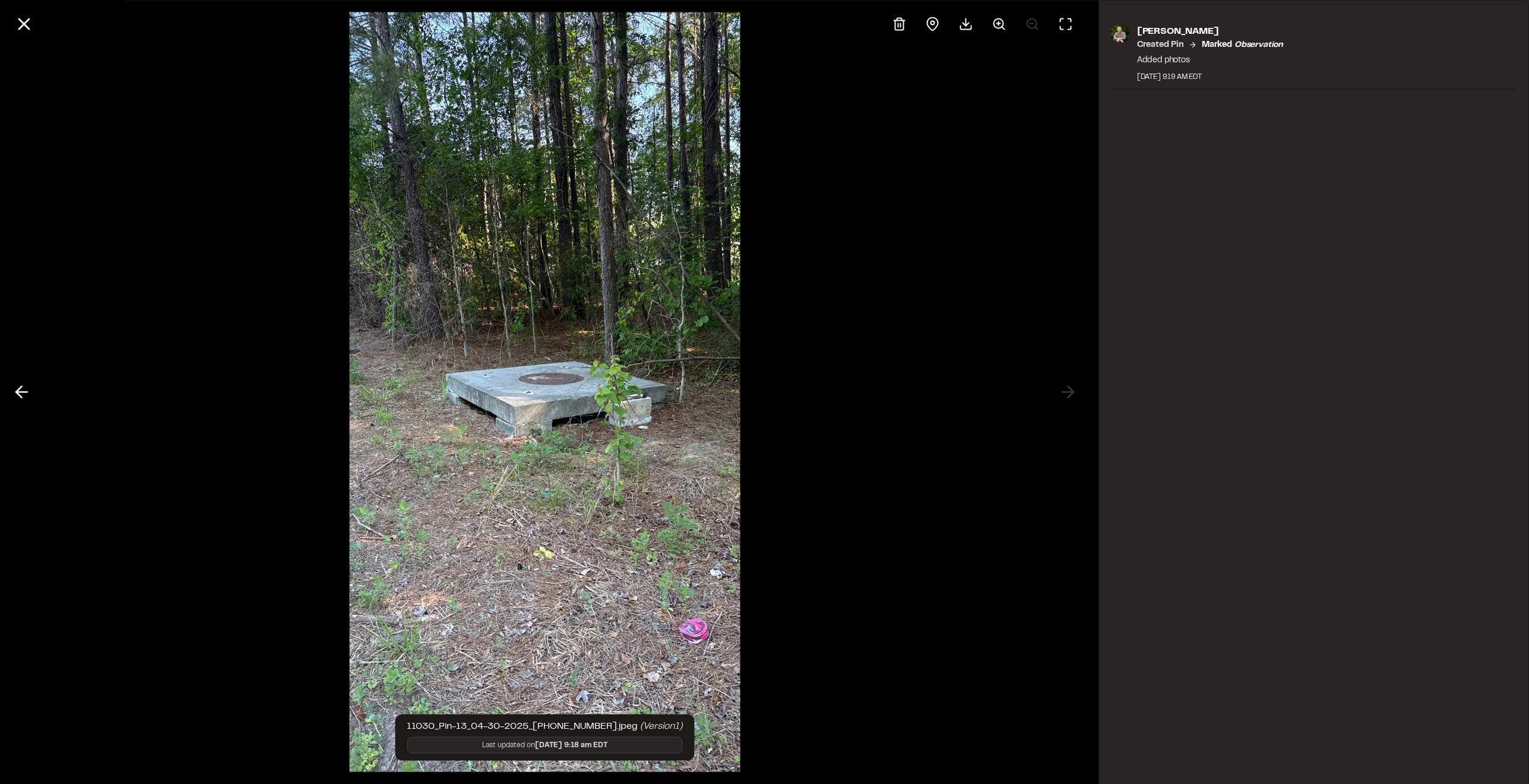
click at [1065, 390] on div at bounding box center [545, 392] width 1089 height 784
click at [23, 19] on icon at bounding box center [24, 24] width 20 height 20
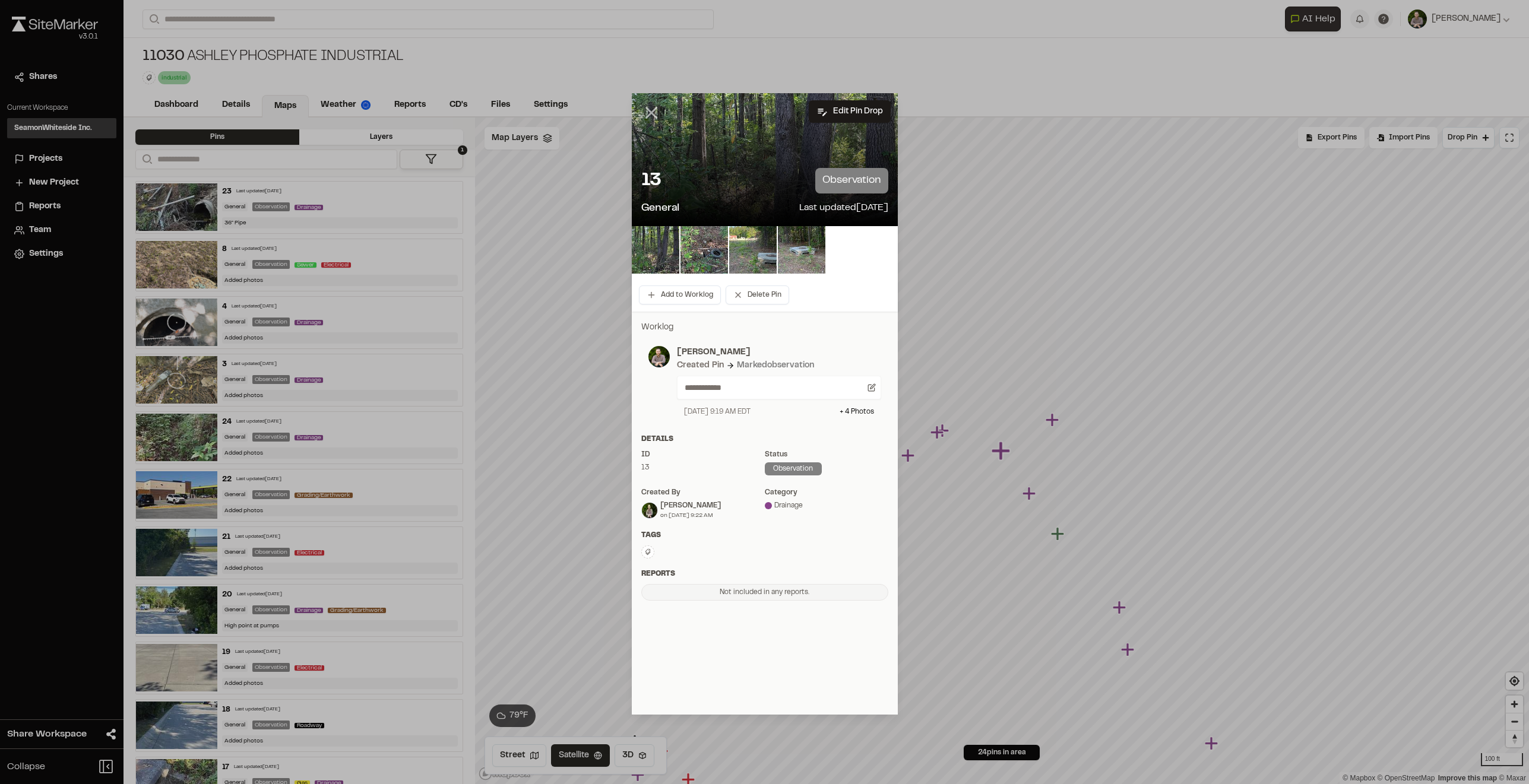
click at [646, 103] on icon at bounding box center [651, 113] width 20 height 20
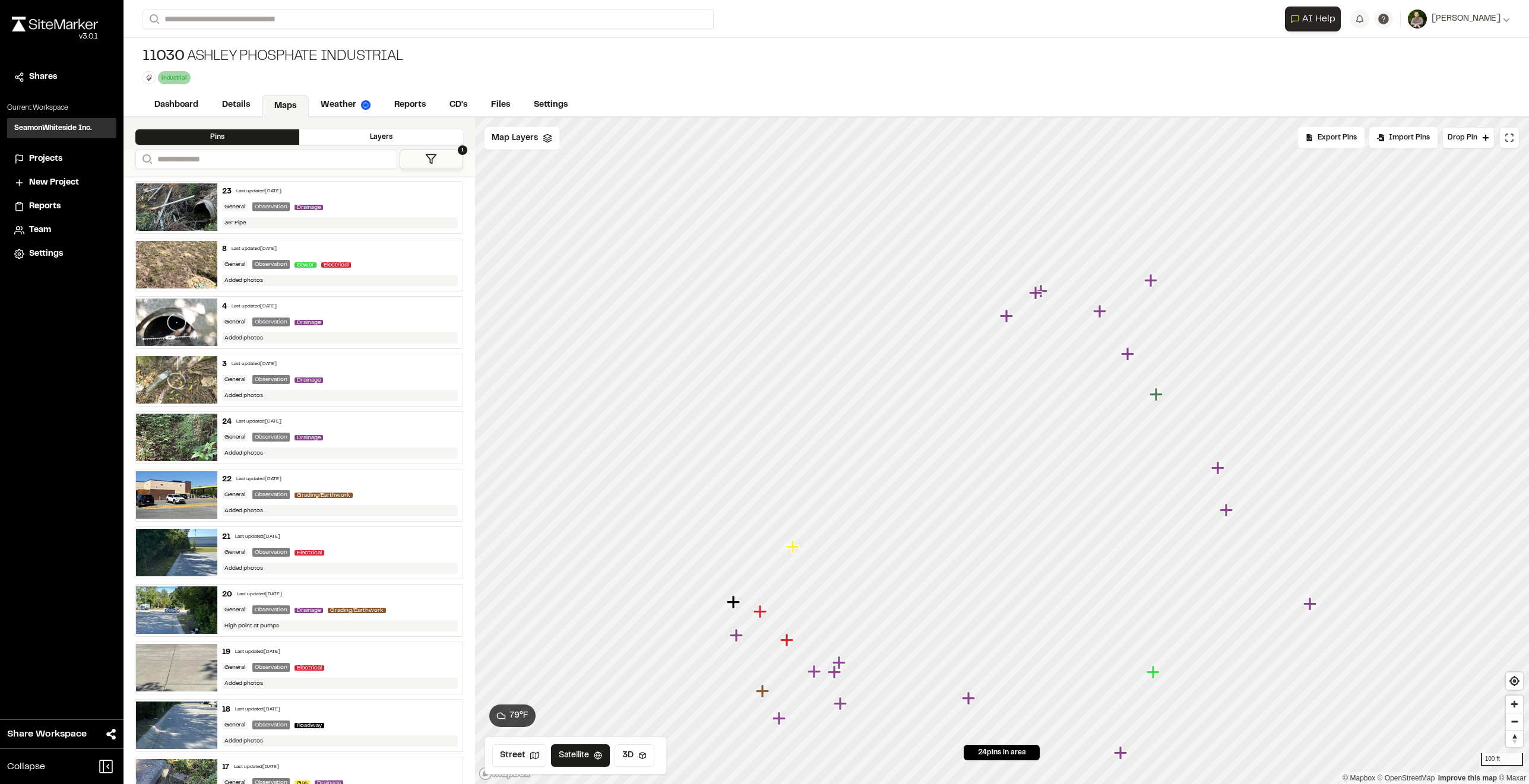
click at [834, 57] on div "11030 Ashley Phosphate Industrial industrial Delete Rename Edit Color Delete Ta…" at bounding box center [826, 66] width 1405 height 56
